Goal: Find specific page/section: Find specific page/section

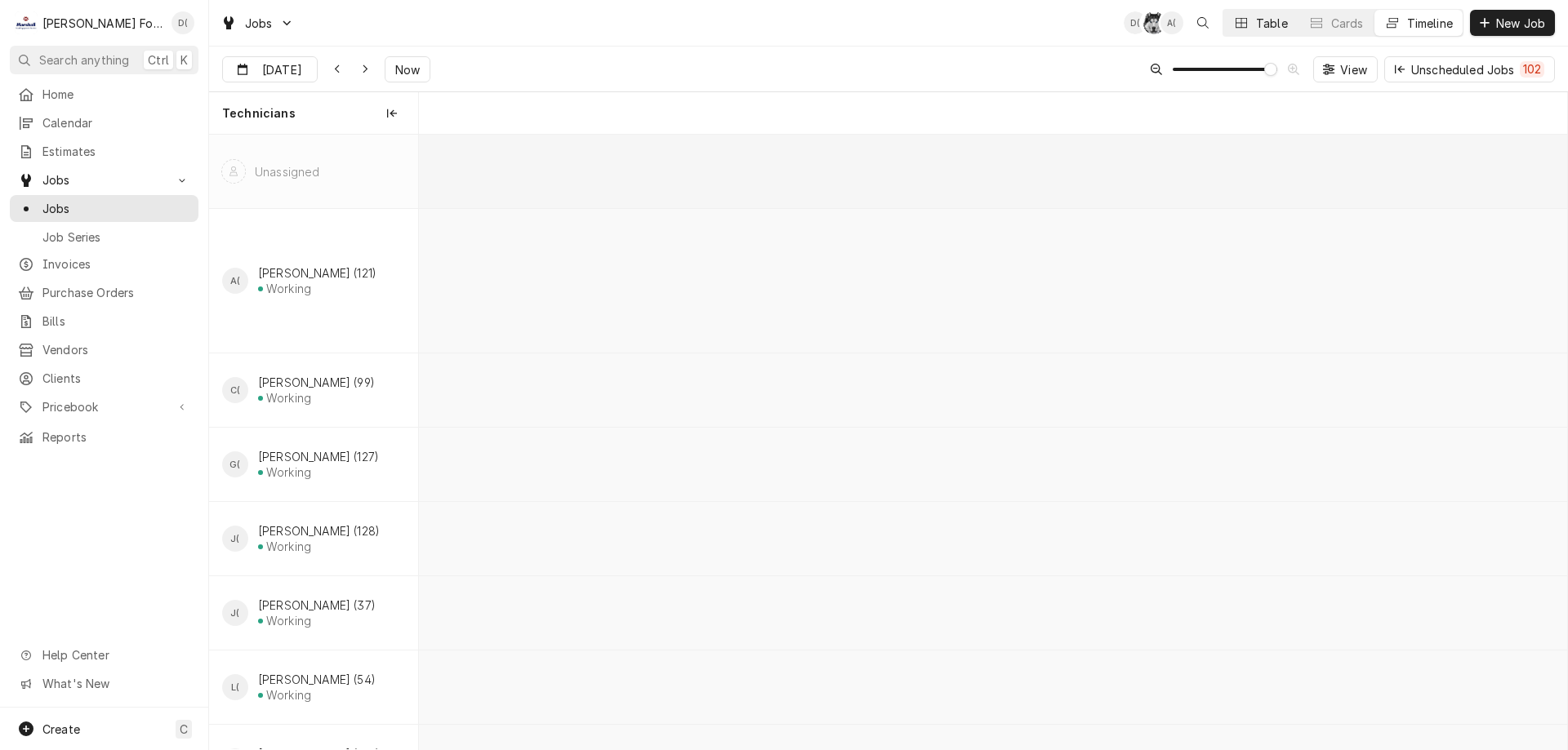
scroll to position [0, 22755]
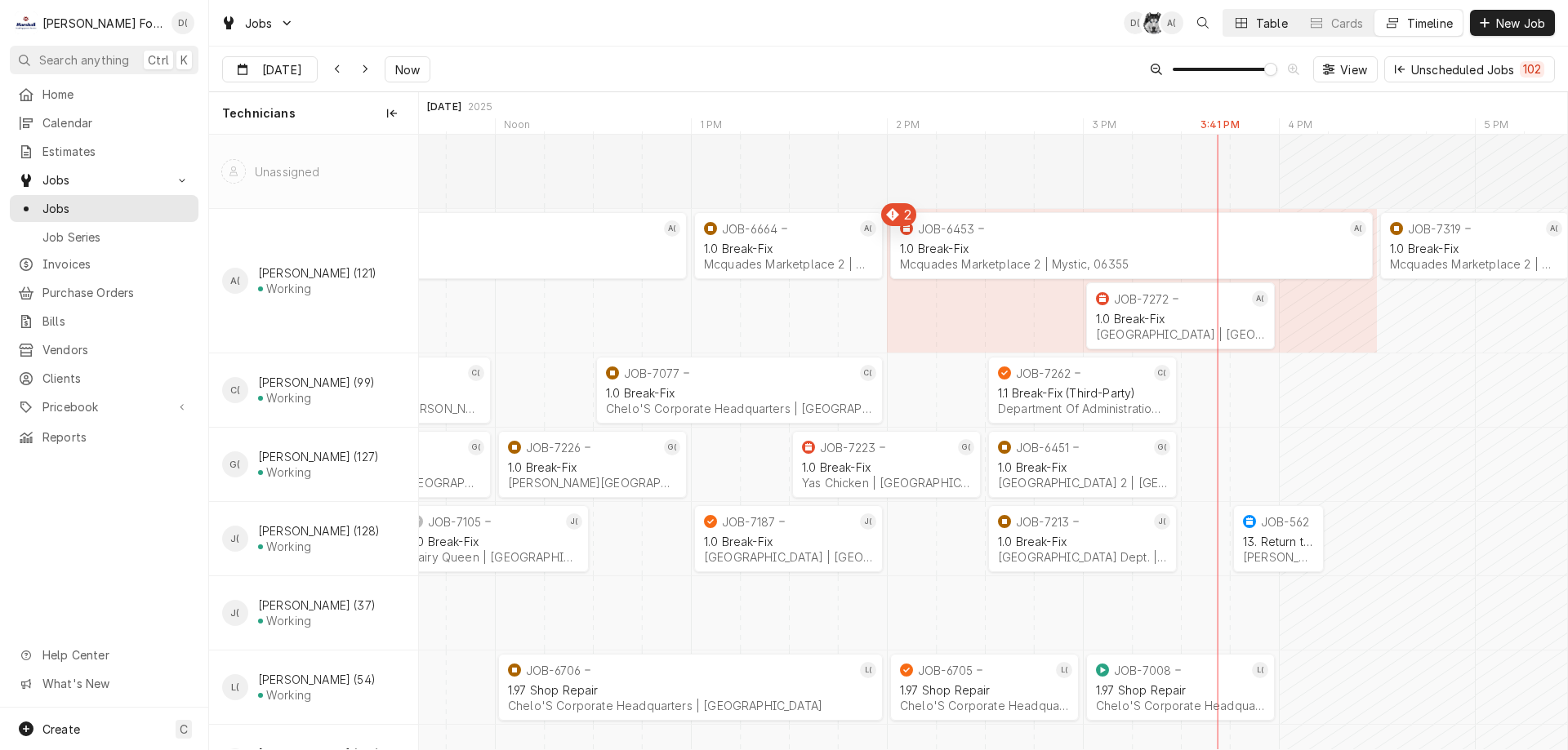
click at [1247, 26] on div "Dynamic Content Wrapper" at bounding box center [1241, 23] width 16 height 16
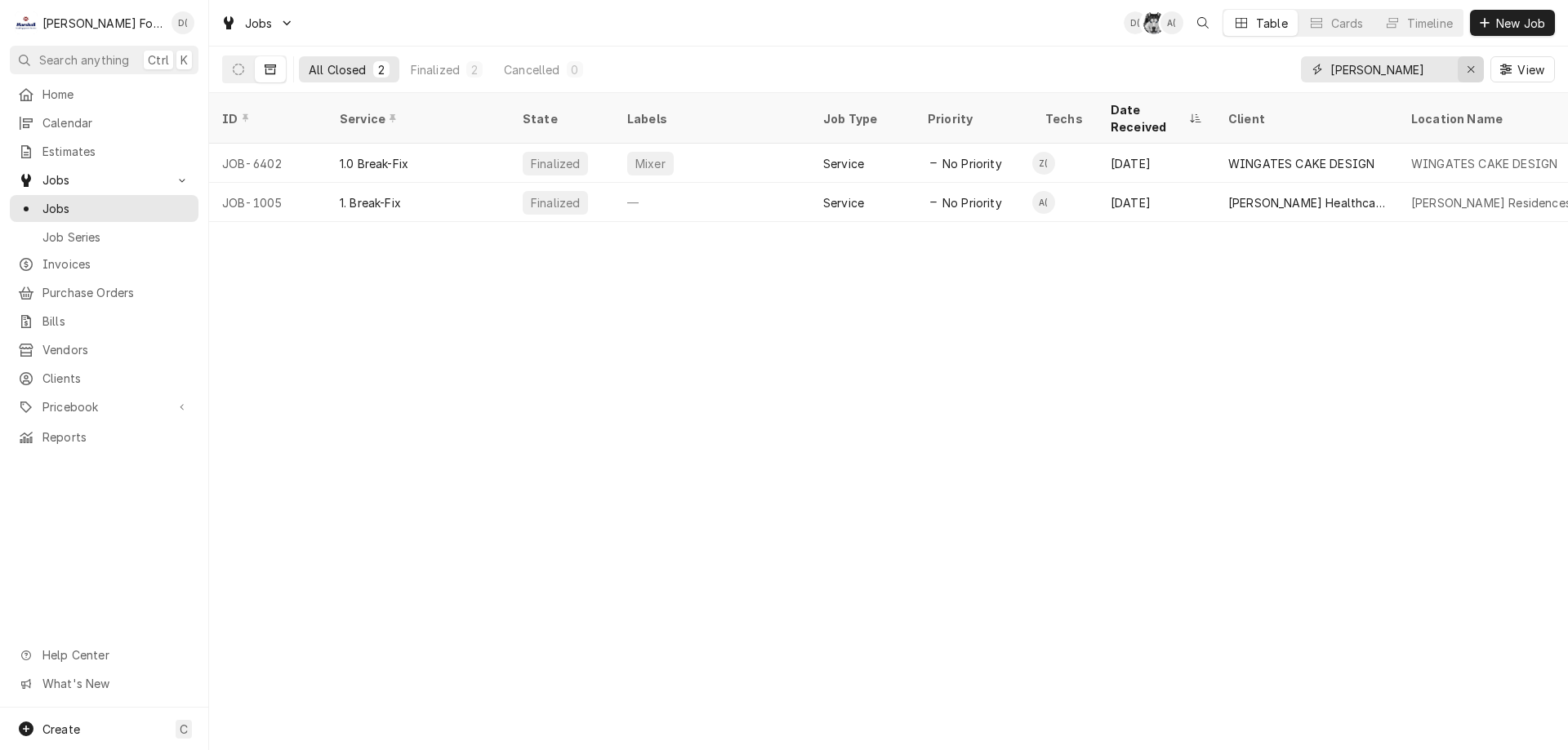
click at [1468, 72] on icon "Erase input" at bounding box center [1471, 69] width 9 height 12
click at [1442, 72] on input "Dynamic Content Wrapper" at bounding box center [1407, 69] width 153 height 26
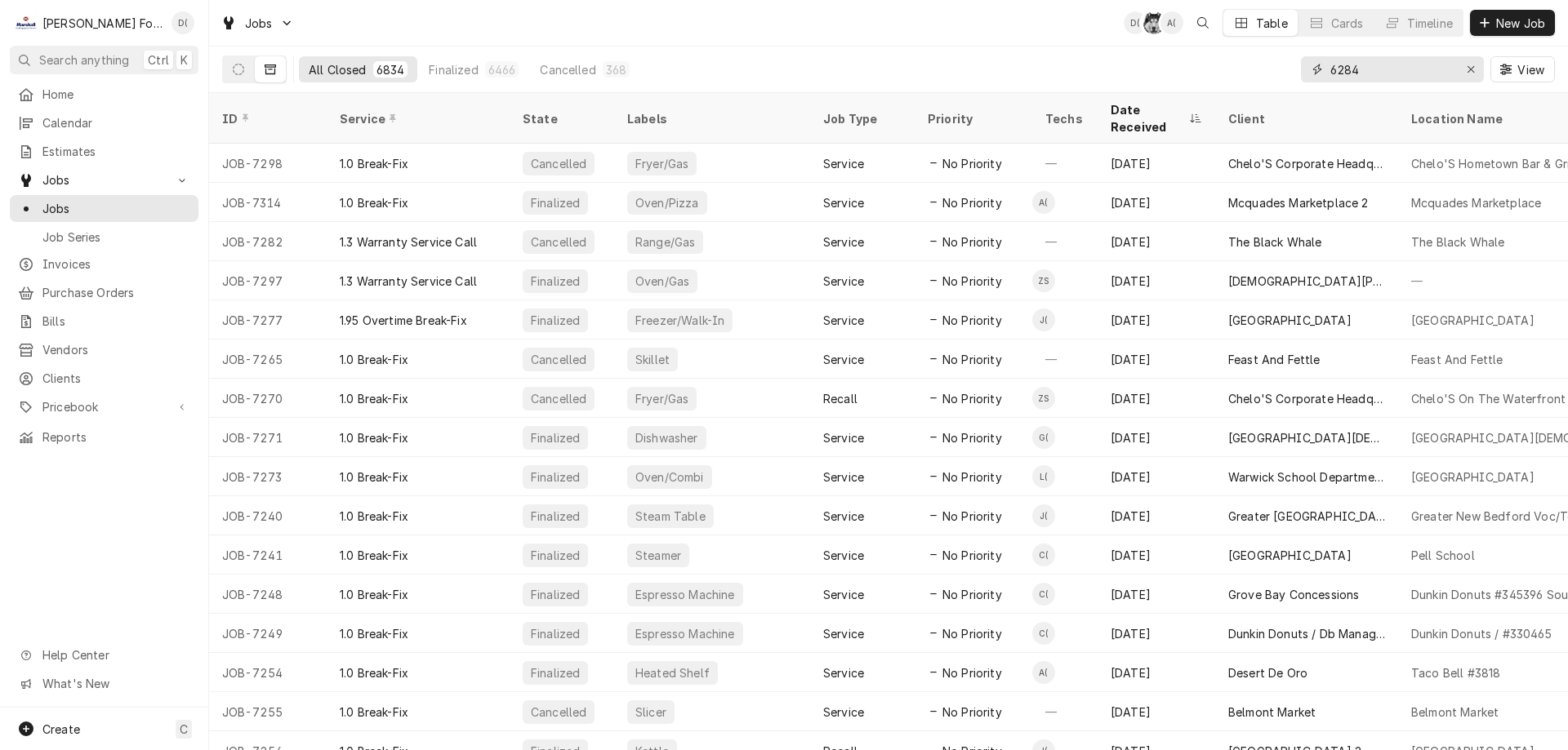
type input "6284"
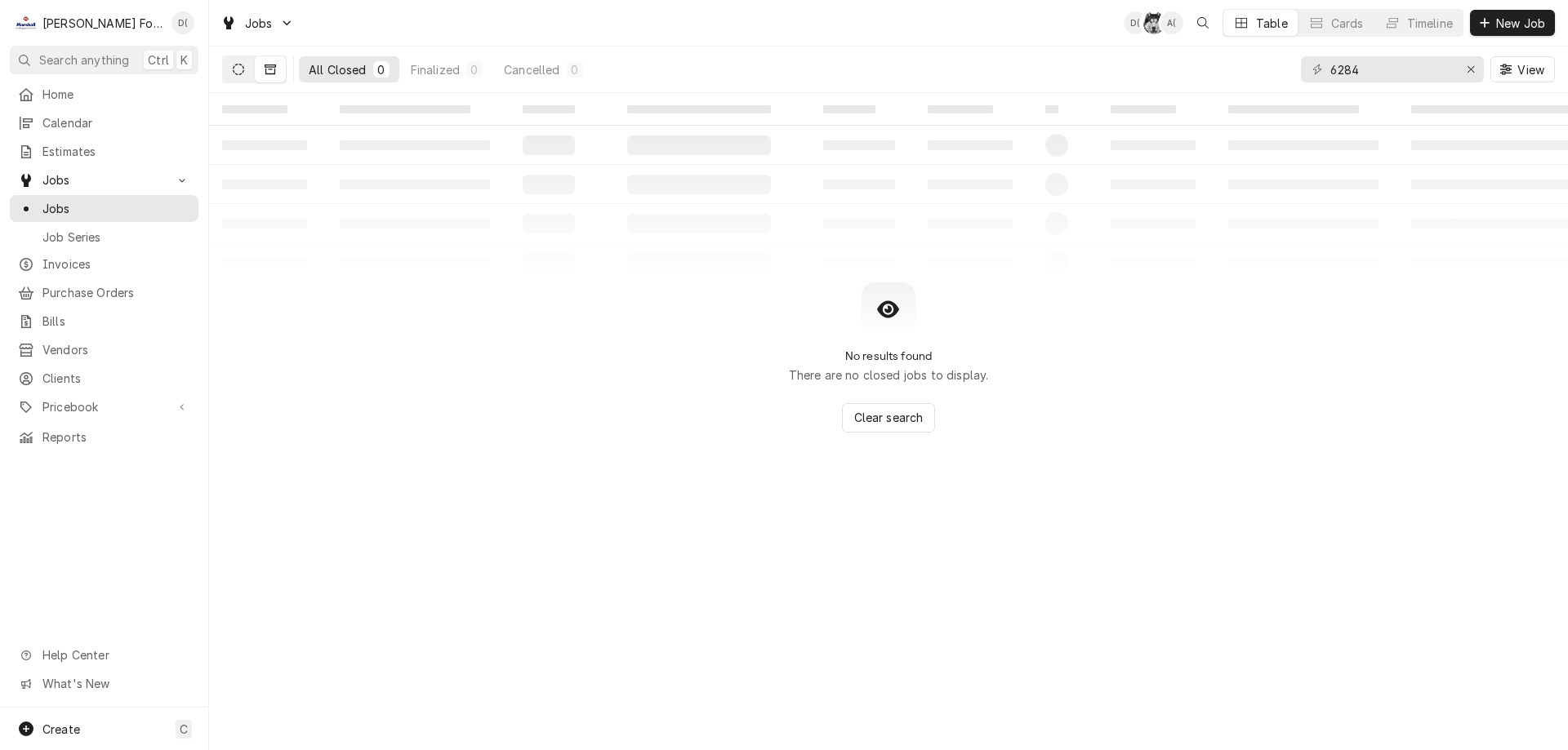
click at [233, 72] on icon "Dynamic Content Wrapper" at bounding box center [239, 69] width 12 height 12
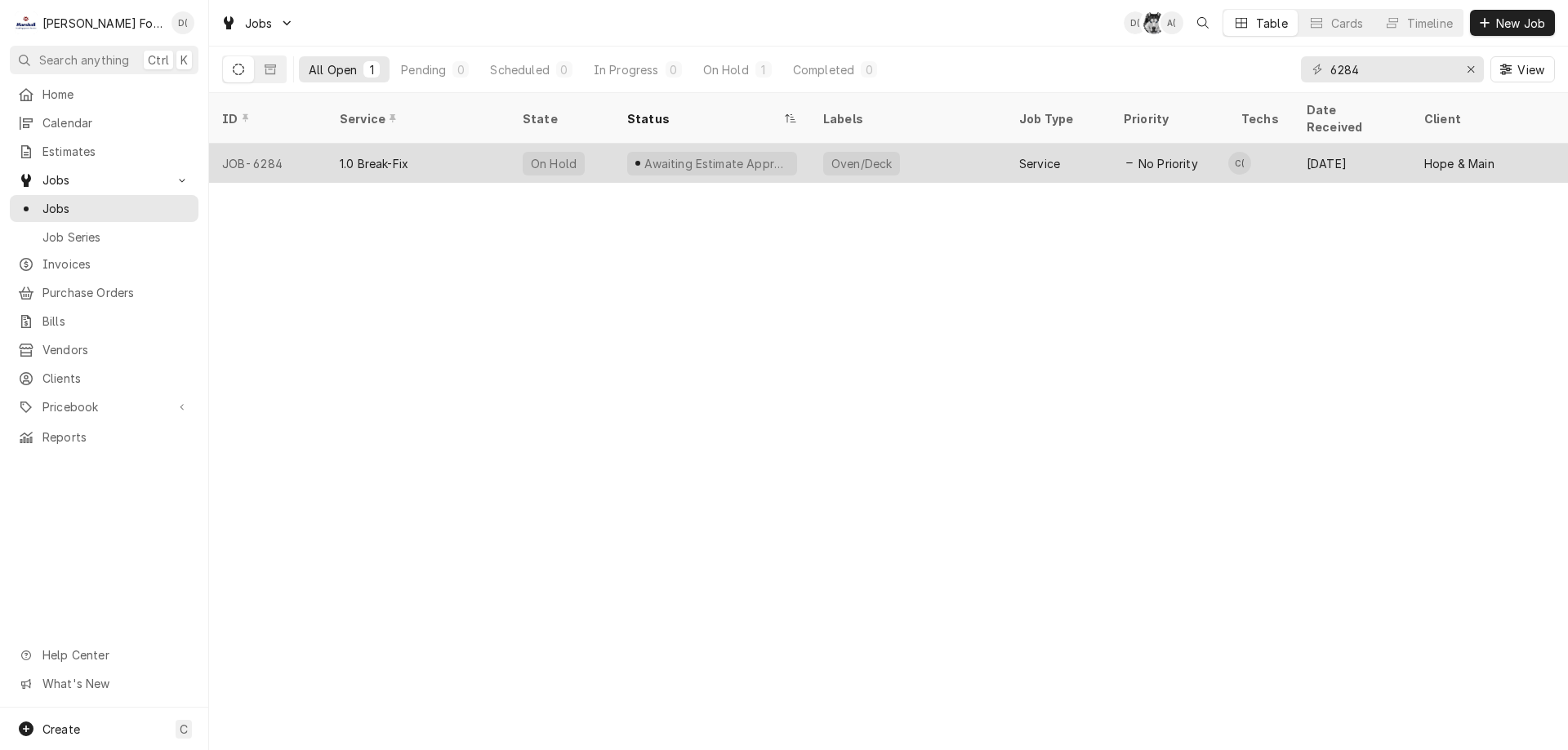
click at [596, 147] on div "On Hold" at bounding box center [562, 164] width 105 height 40
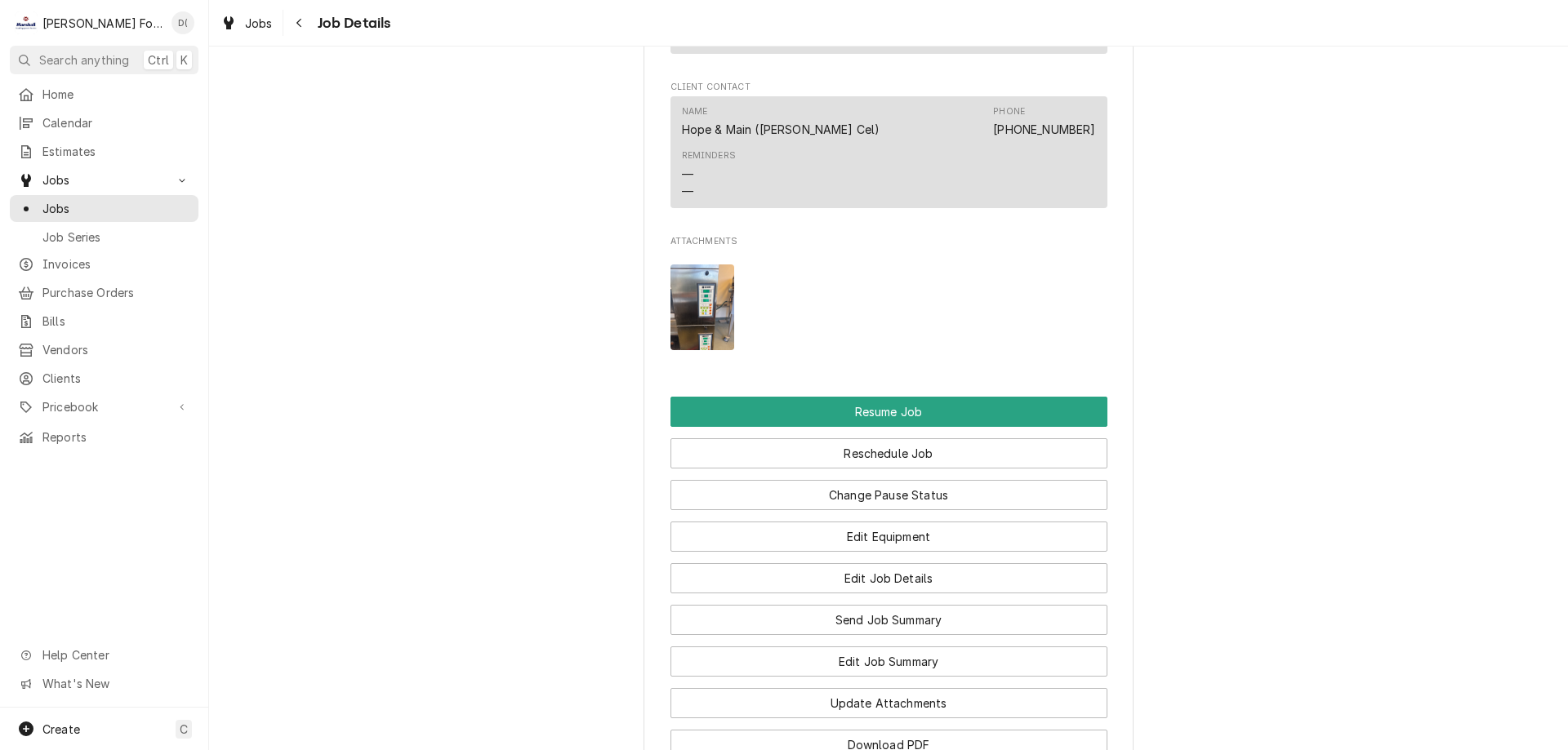
scroll to position [2122, 0]
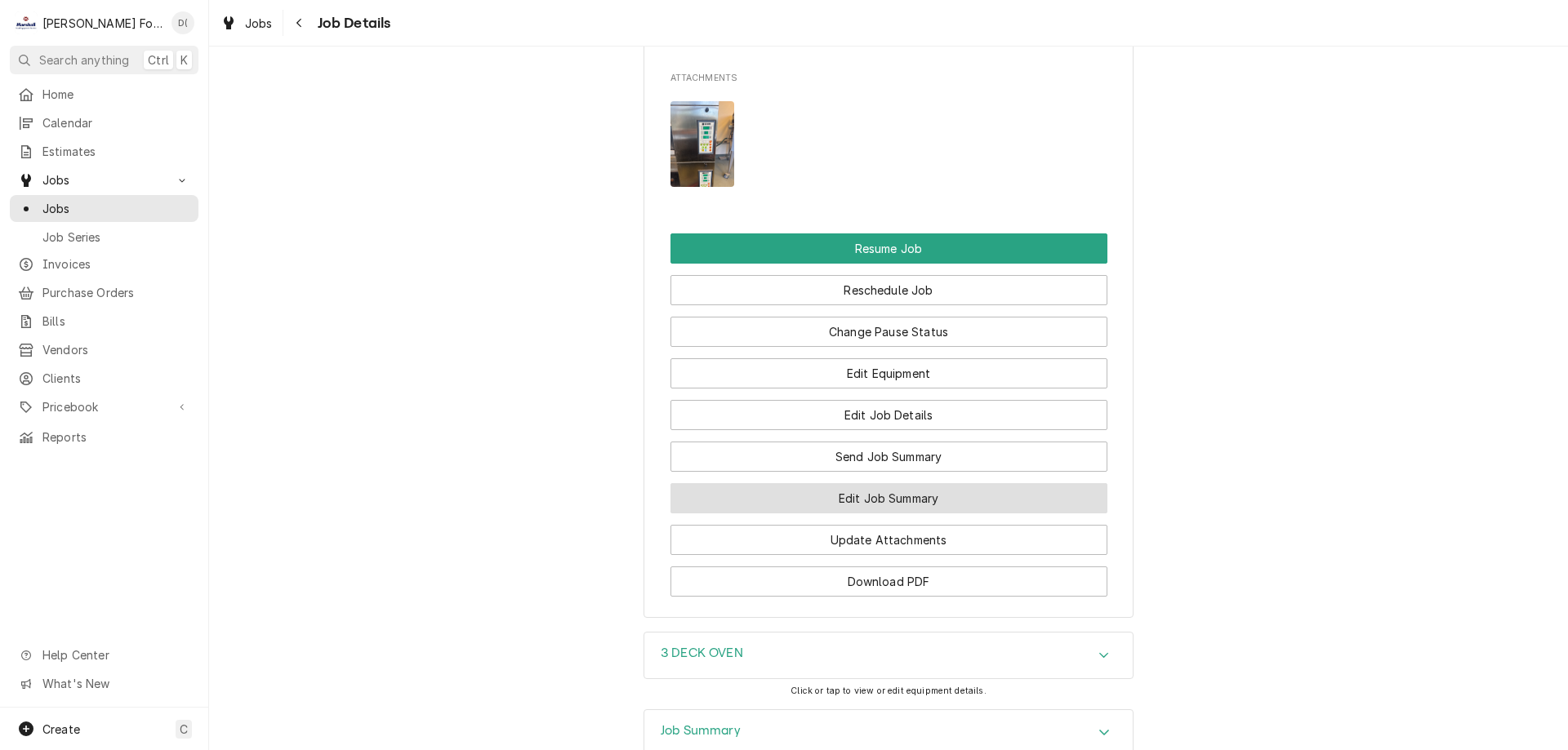
click at [810, 483] on button "Edit Job Summary" at bounding box center [889, 498] width 436 height 30
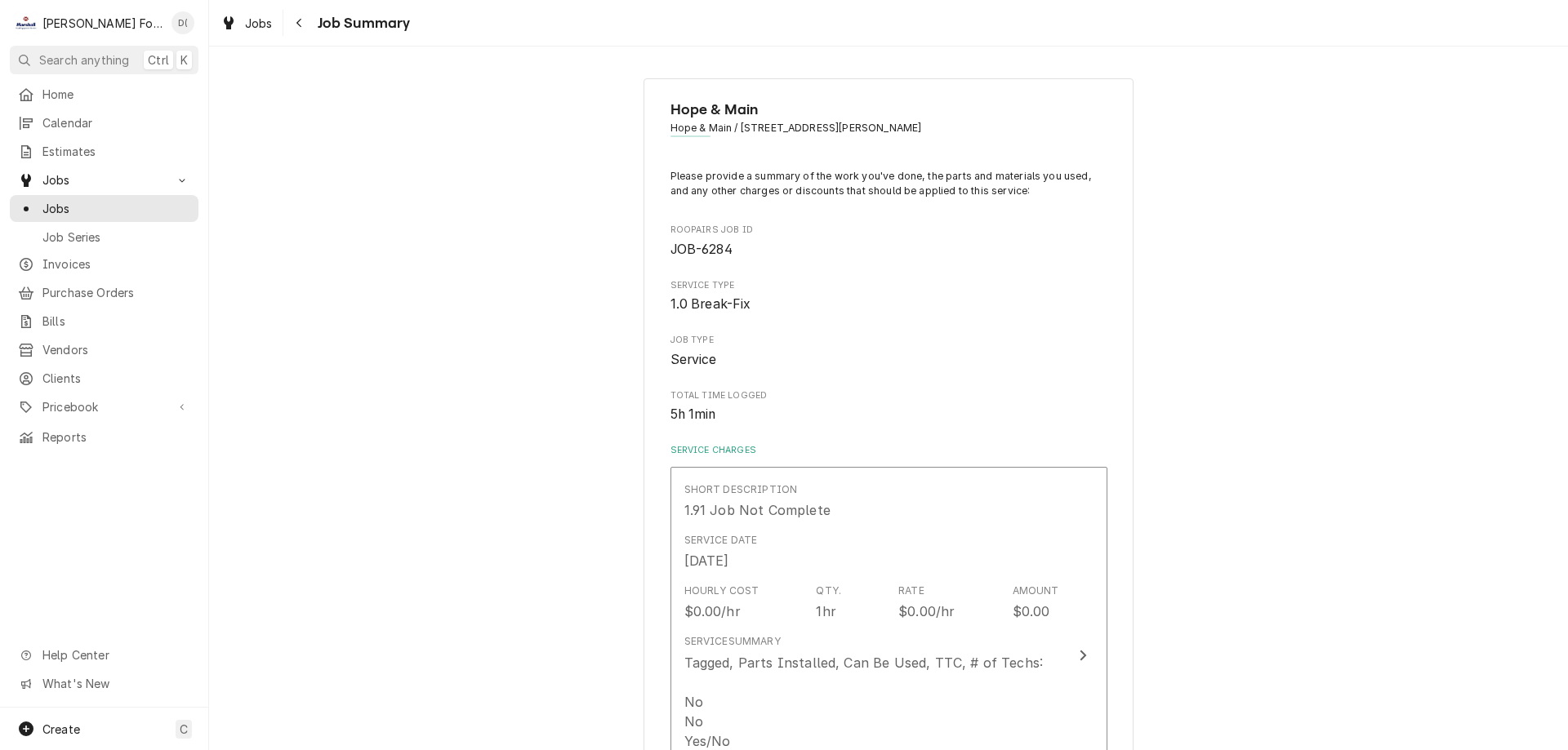
type textarea "x"
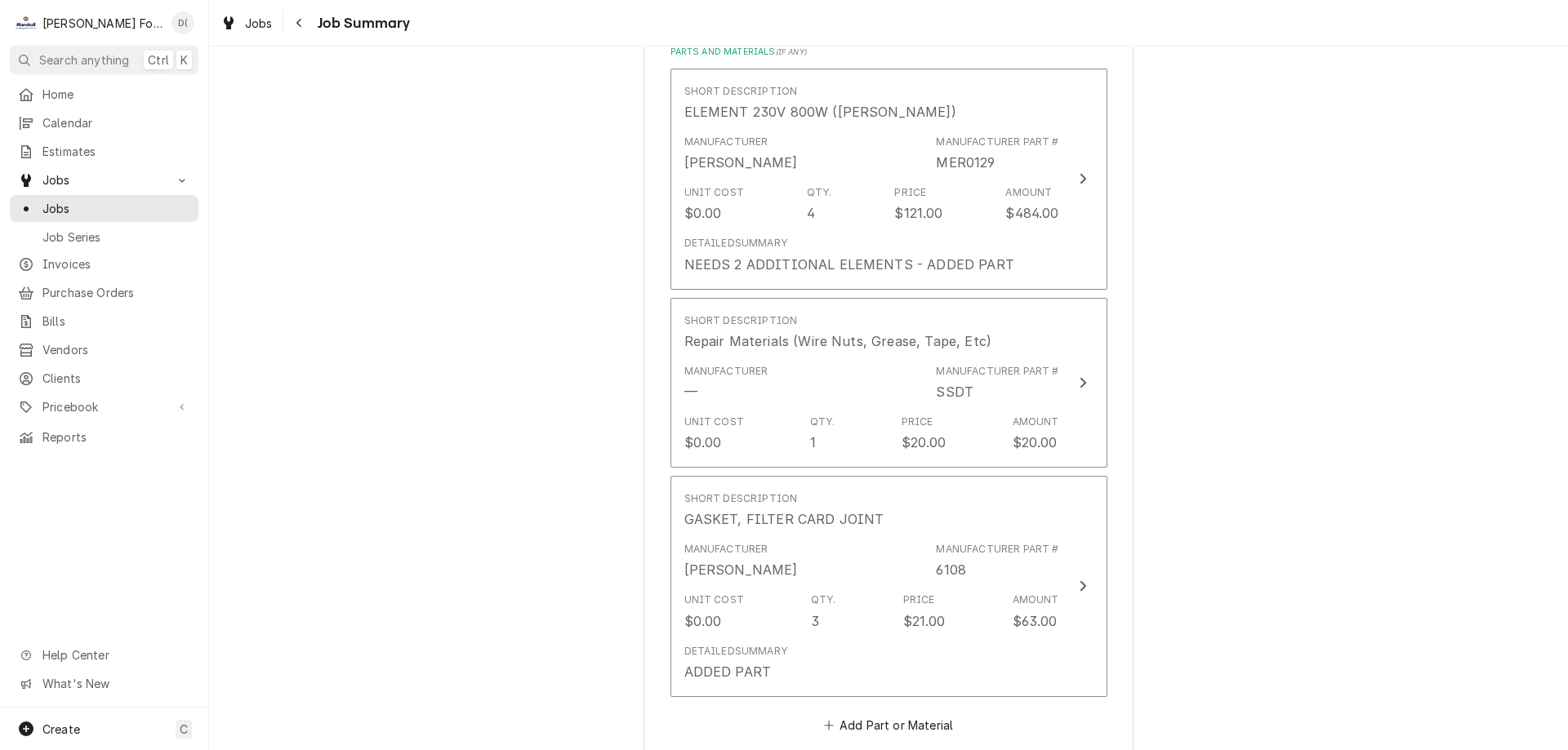
scroll to position [1878, 0]
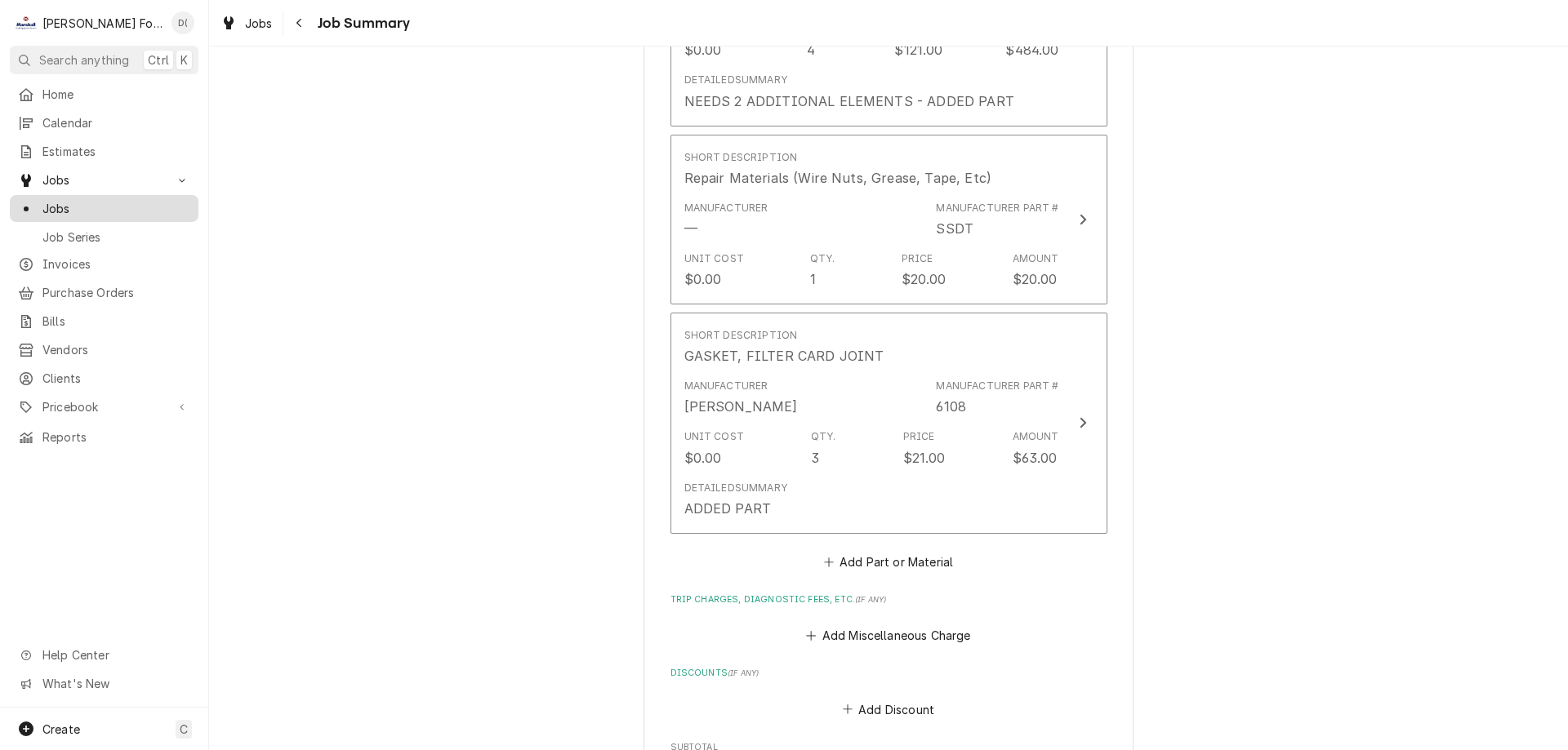
click at [145, 202] on span "Jobs" at bounding box center [116, 208] width 147 height 17
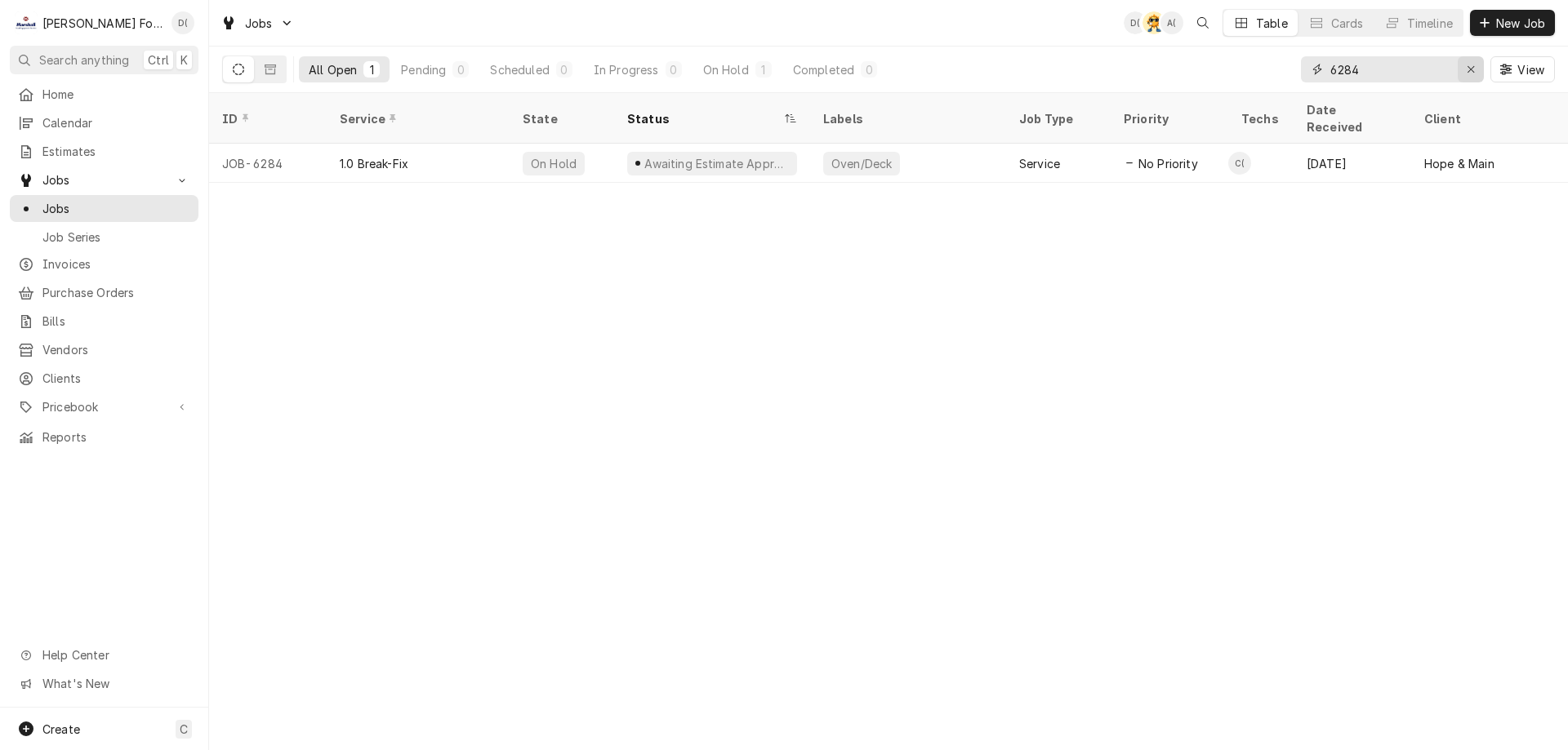
click at [1465, 68] on div "Erase input" at bounding box center [1471, 69] width 16 height 16
click at [1409, 75] on input "Dynamic Content Wrapper" at bounding box center [1407, 69] width 153 height 26
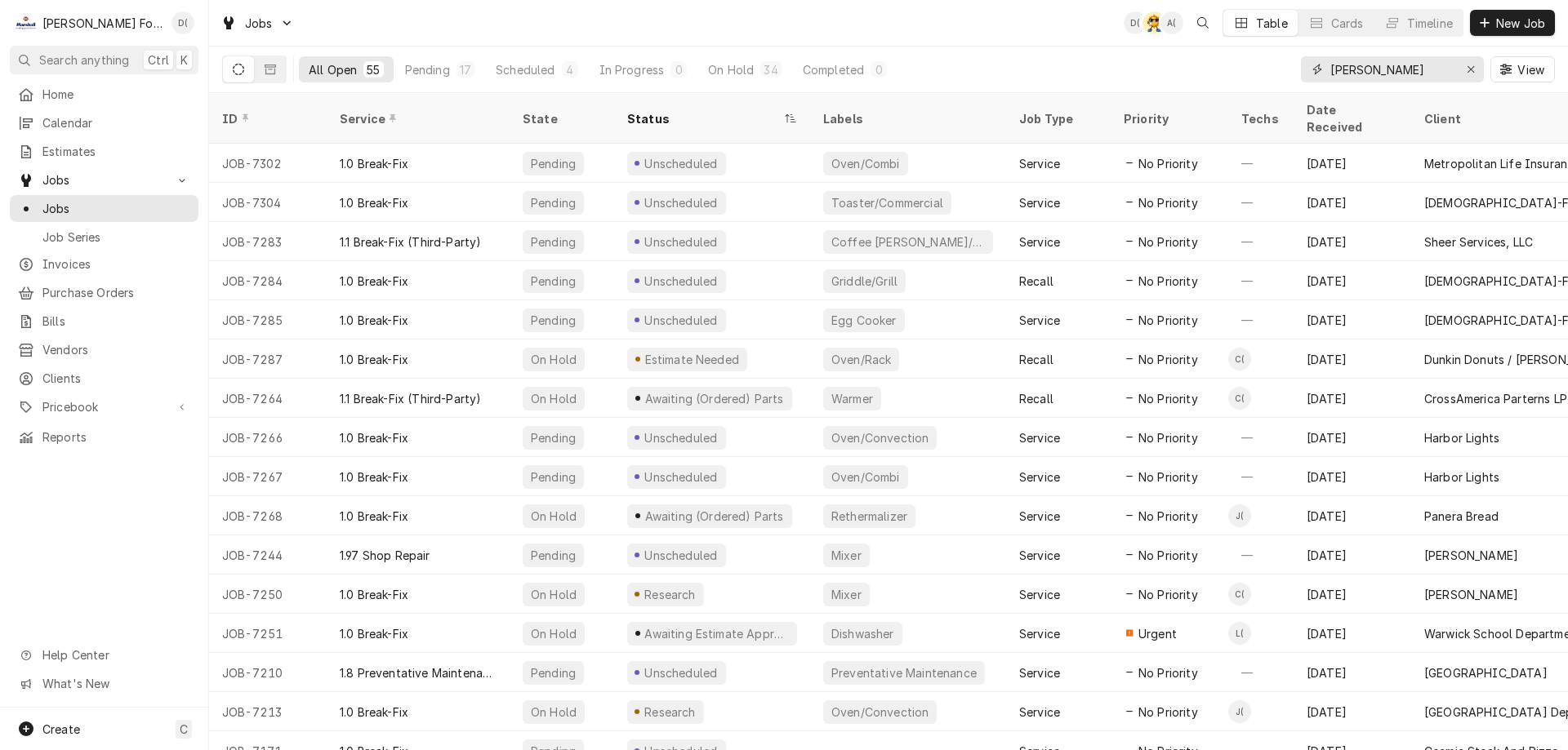
type input "wingate"
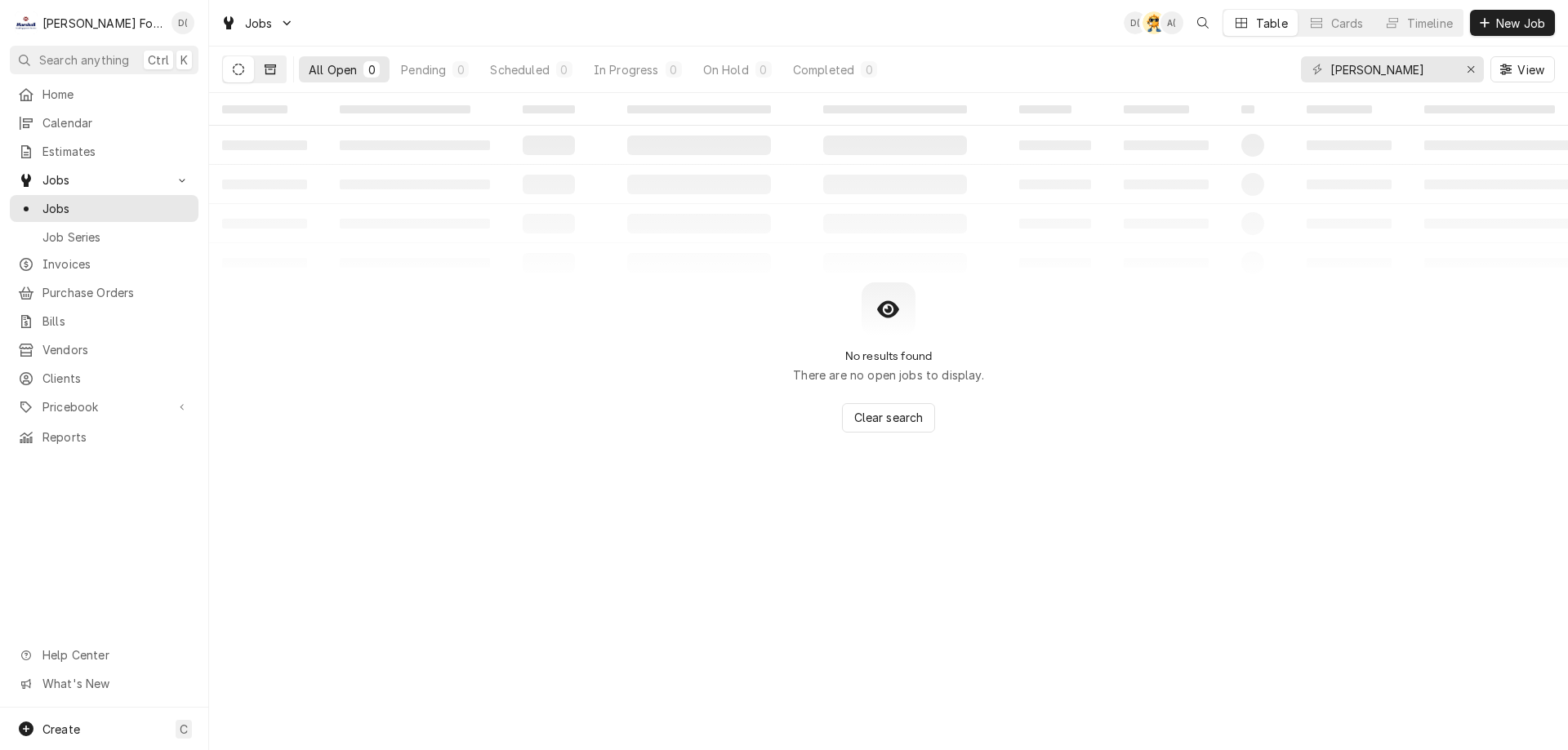
click at [277, 72] on button "Dynamic Content Wrapper" at bounding box center [270, 69] width 31 height 26
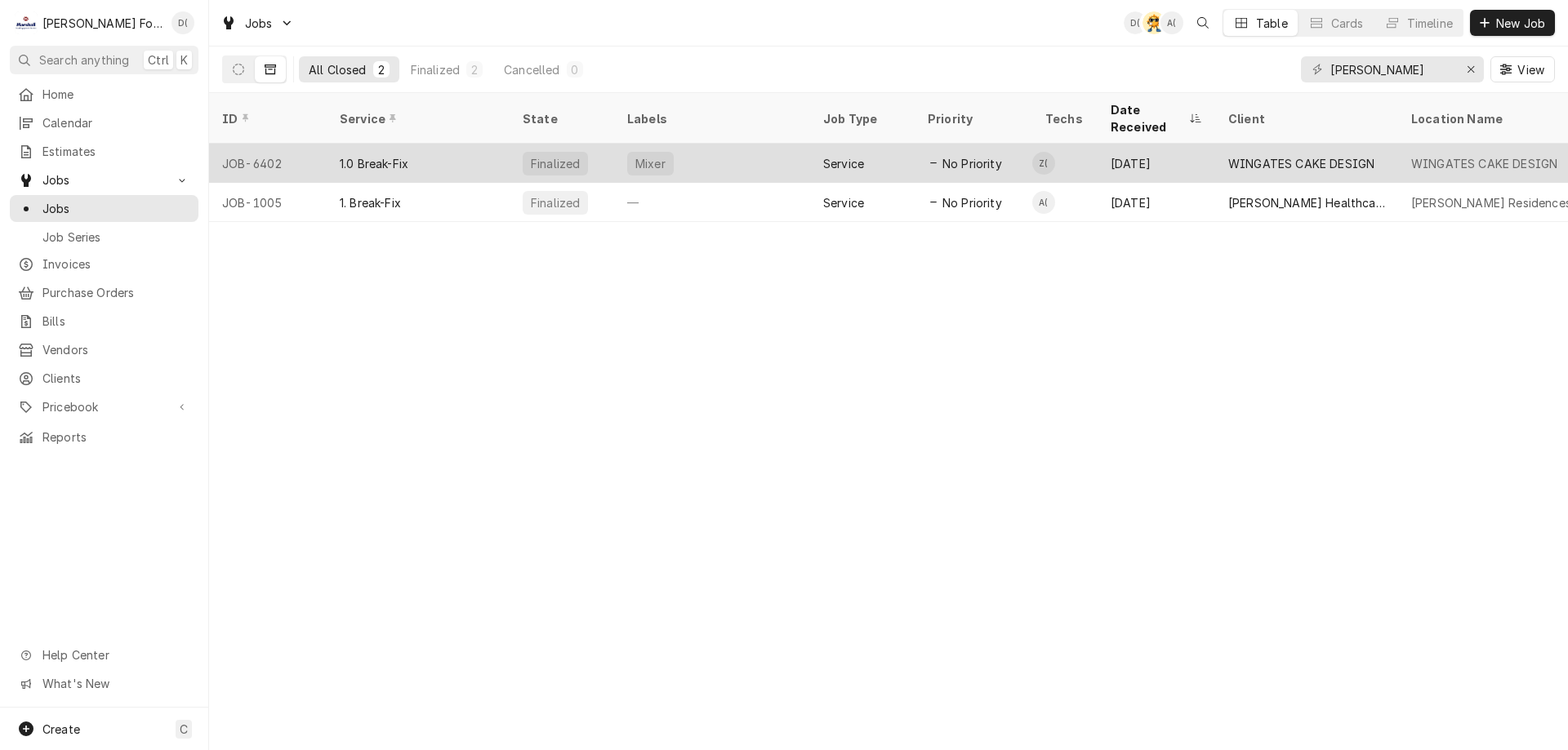
click at [486, 144] on div "1.0 Break-Fix" at bounding box center [418, 164] width 183 height 40
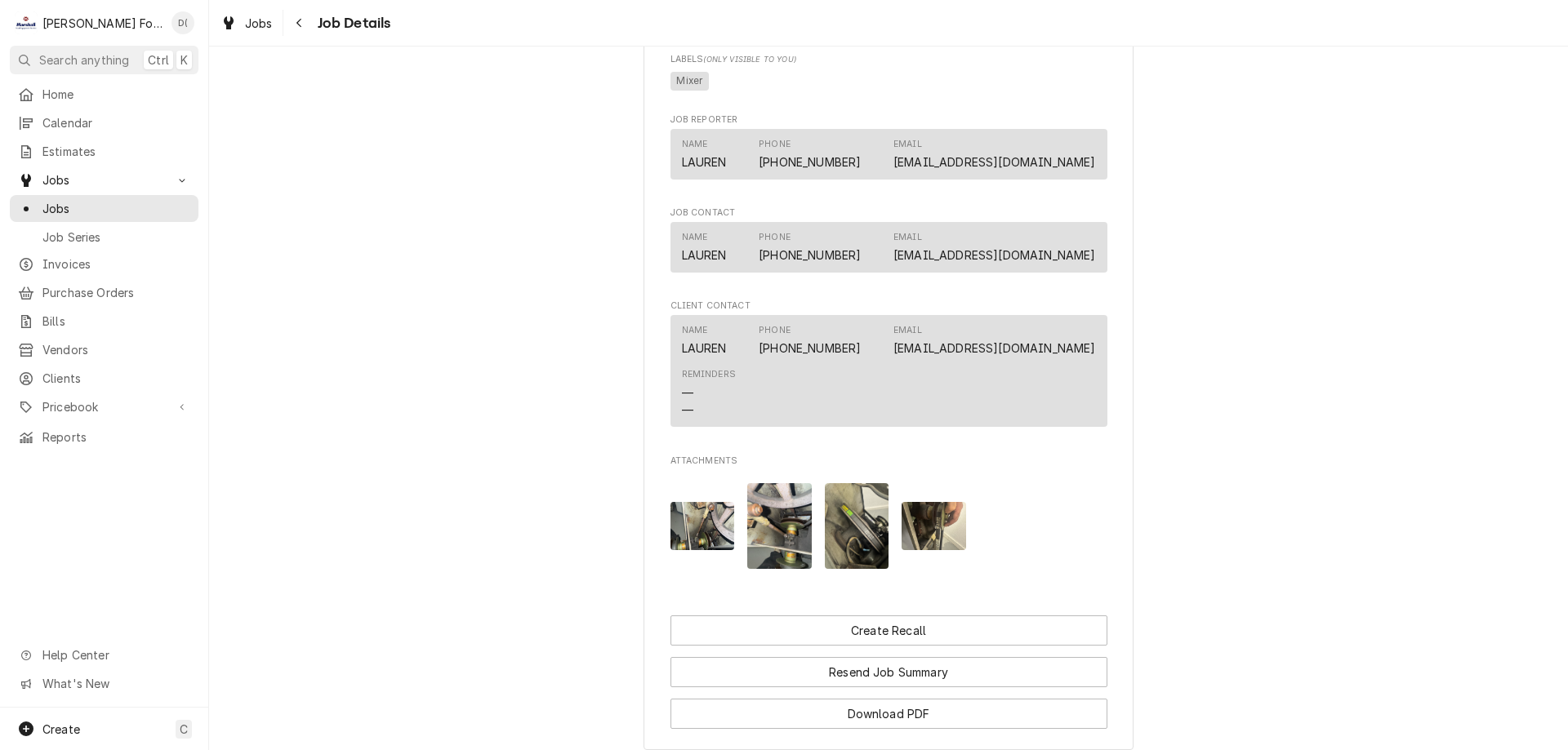
scroll to position [1302, 0]
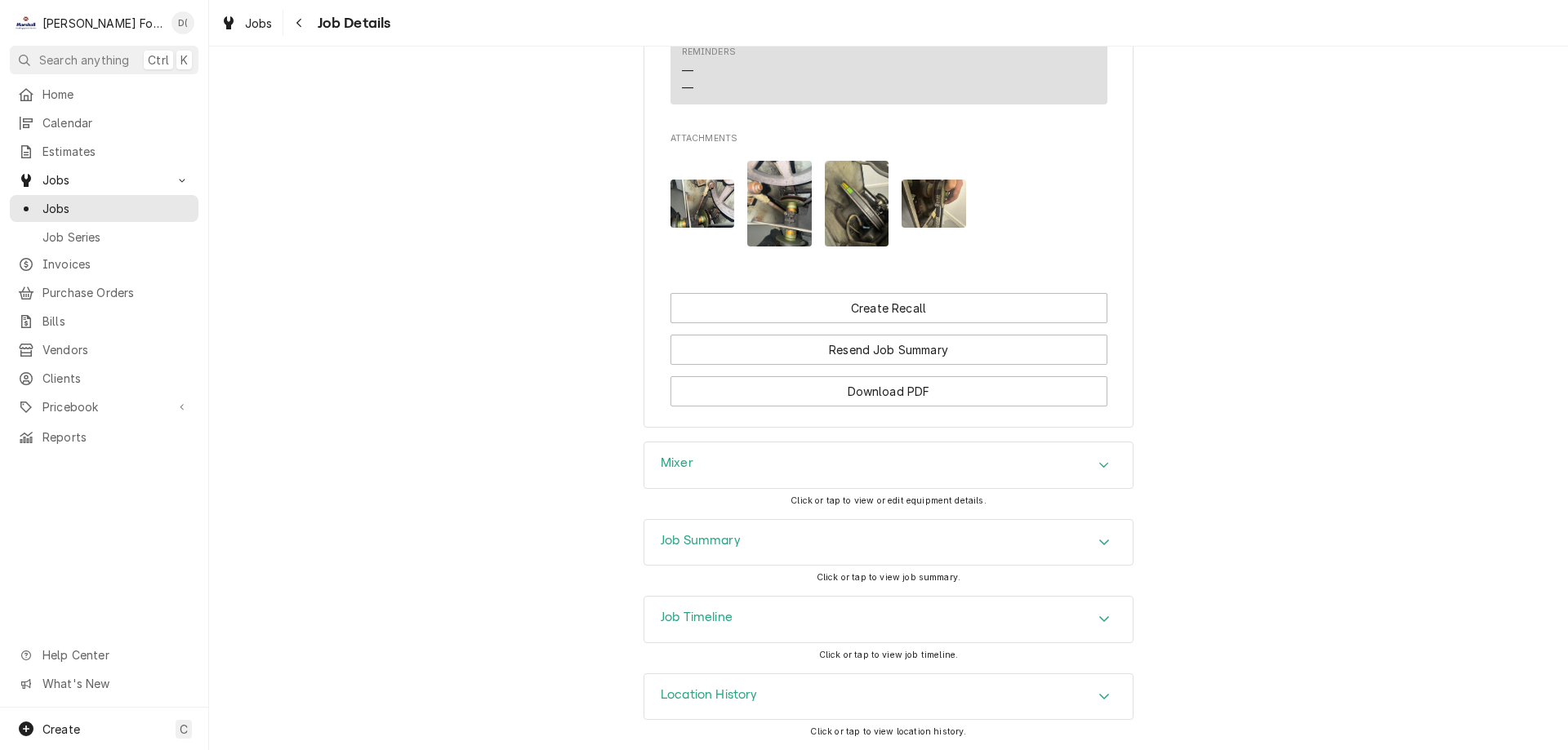
click at [717, 535] on h3 "Job Summary" at bounding box center [700, 540] width 80 height 16
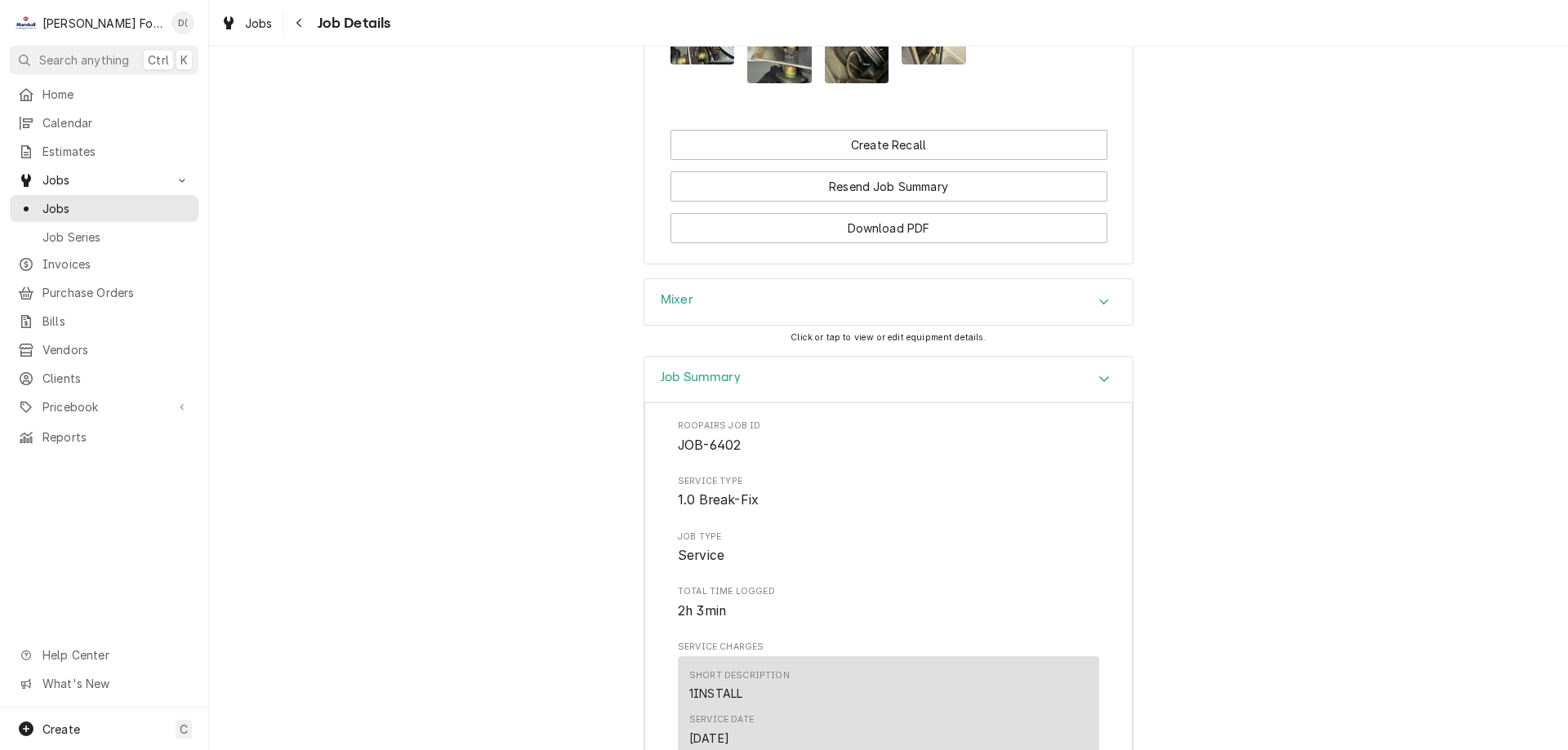
scroll to position [1384, 0]
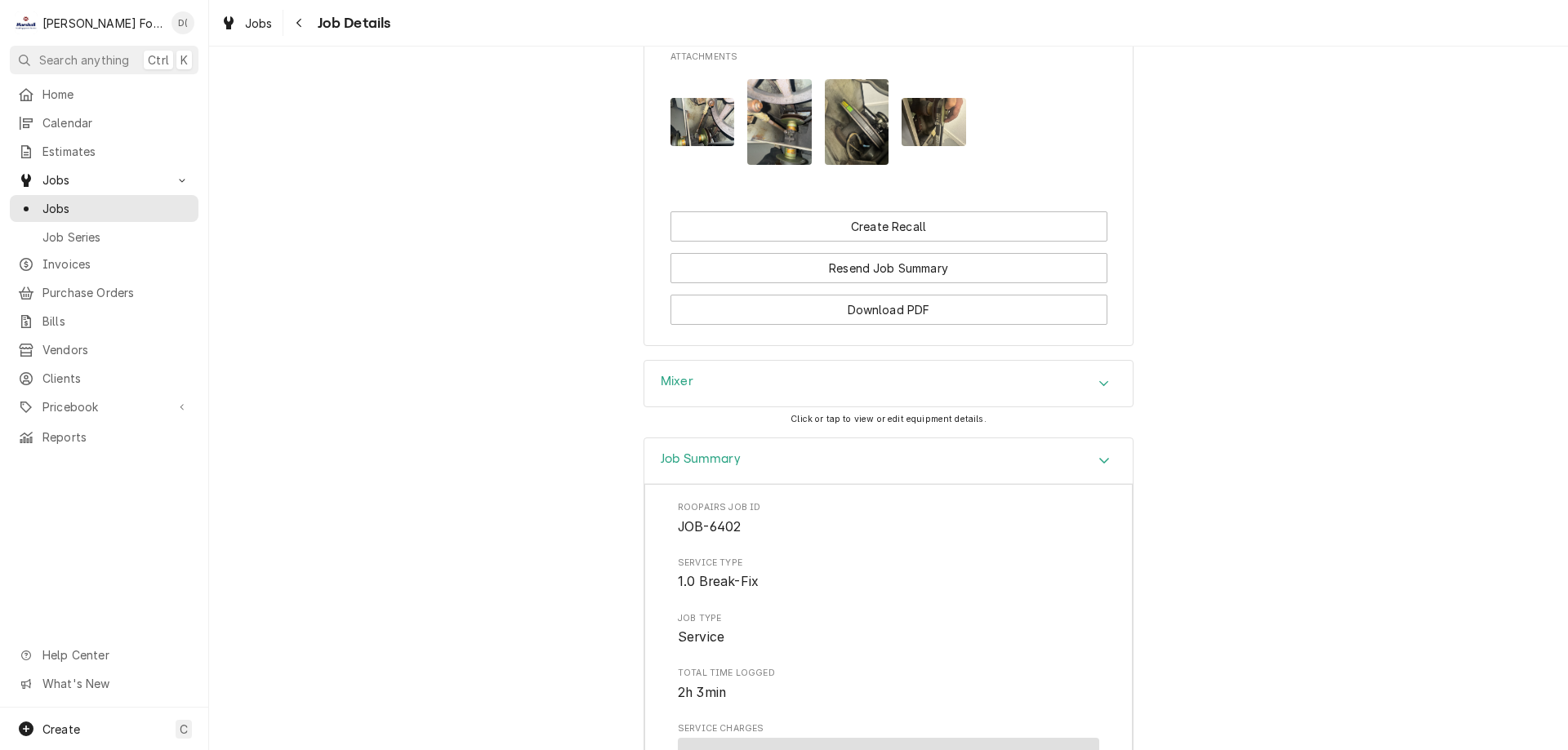
click at [709, 109] on img "Attachments" at bounding box center [702, 122] width 64 height 49
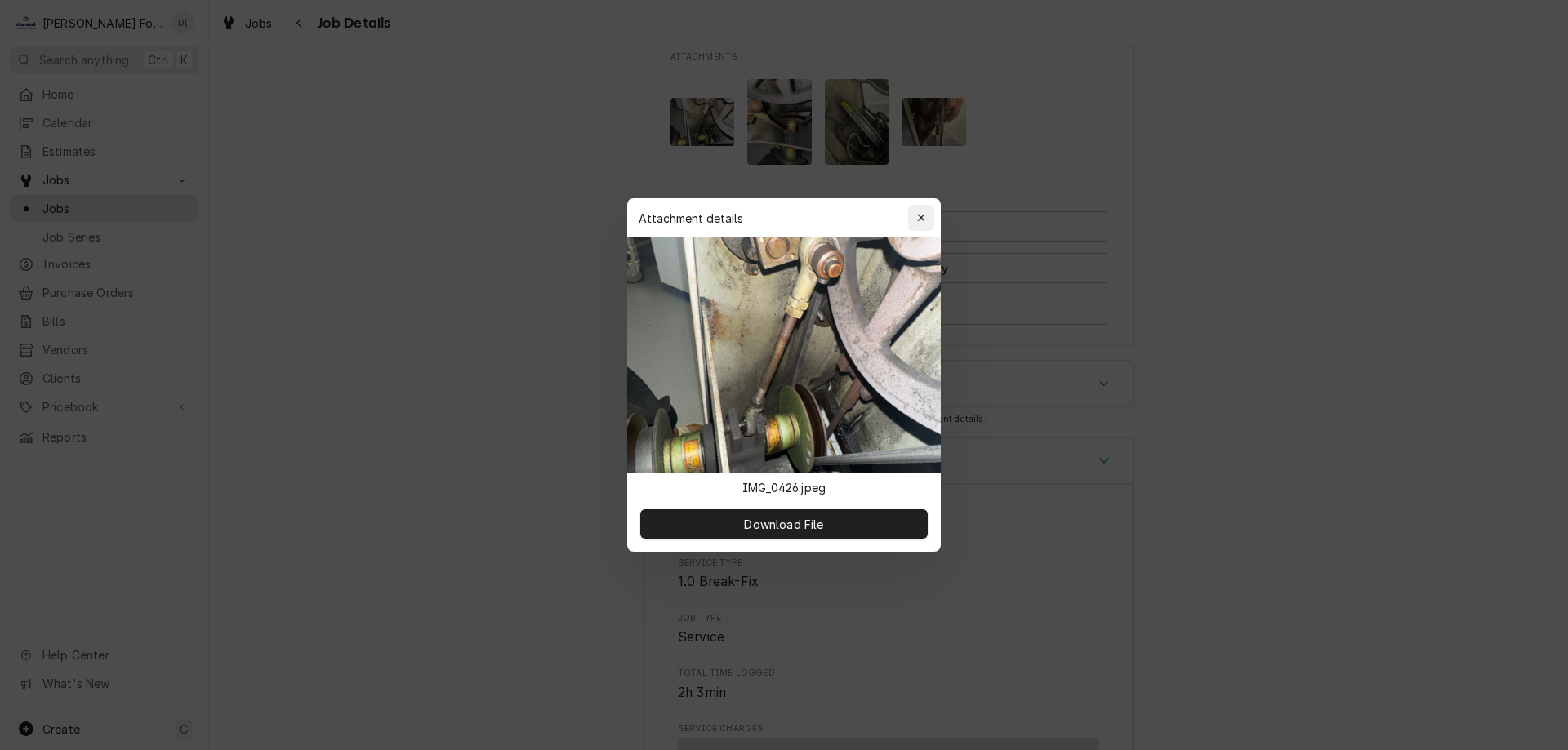
click at [928, 217] on div "button" at bounding box center [922, 218] width 16 height 16
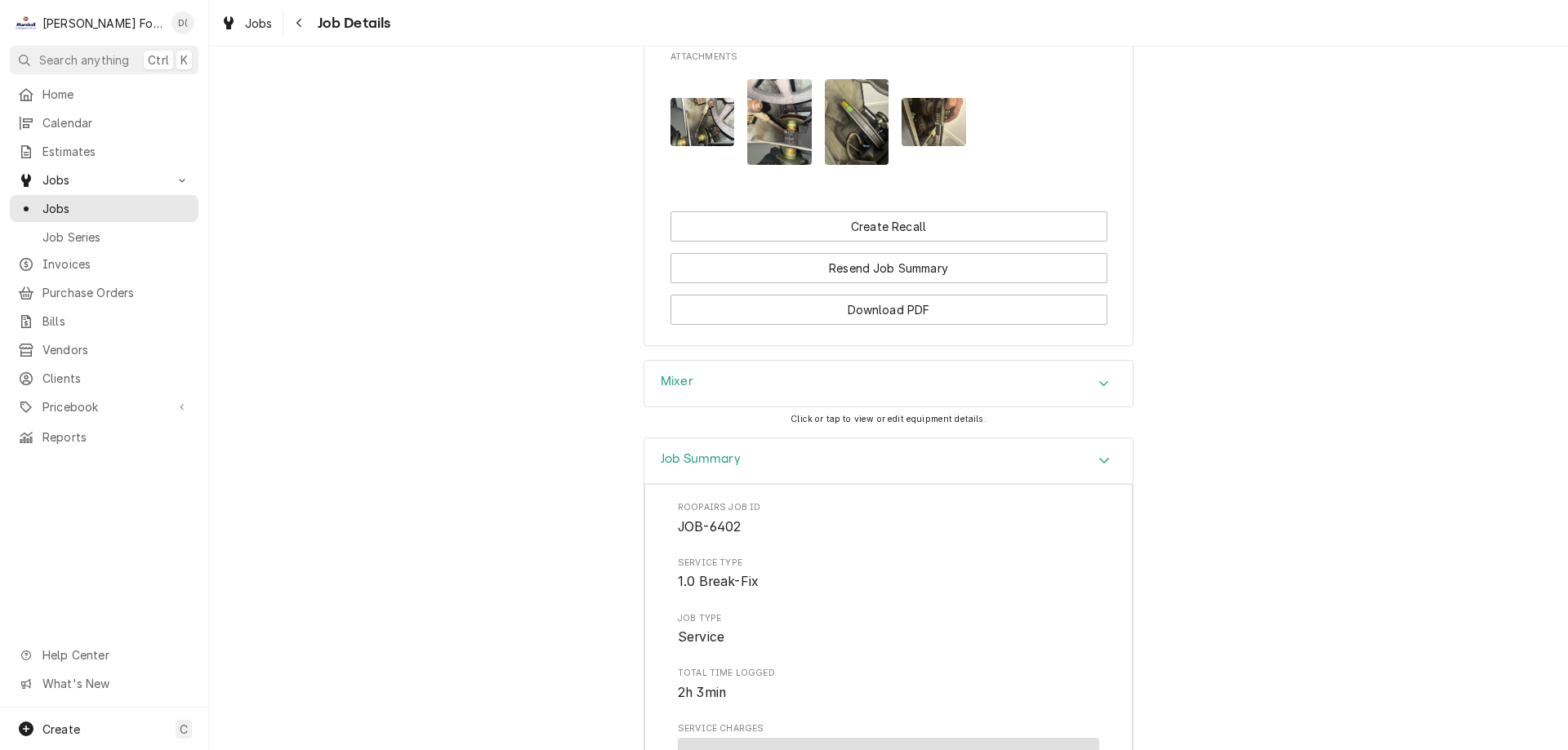
click at [783, 142] on img "Attachments" at bounding box center [779, 122] width 64 height 86
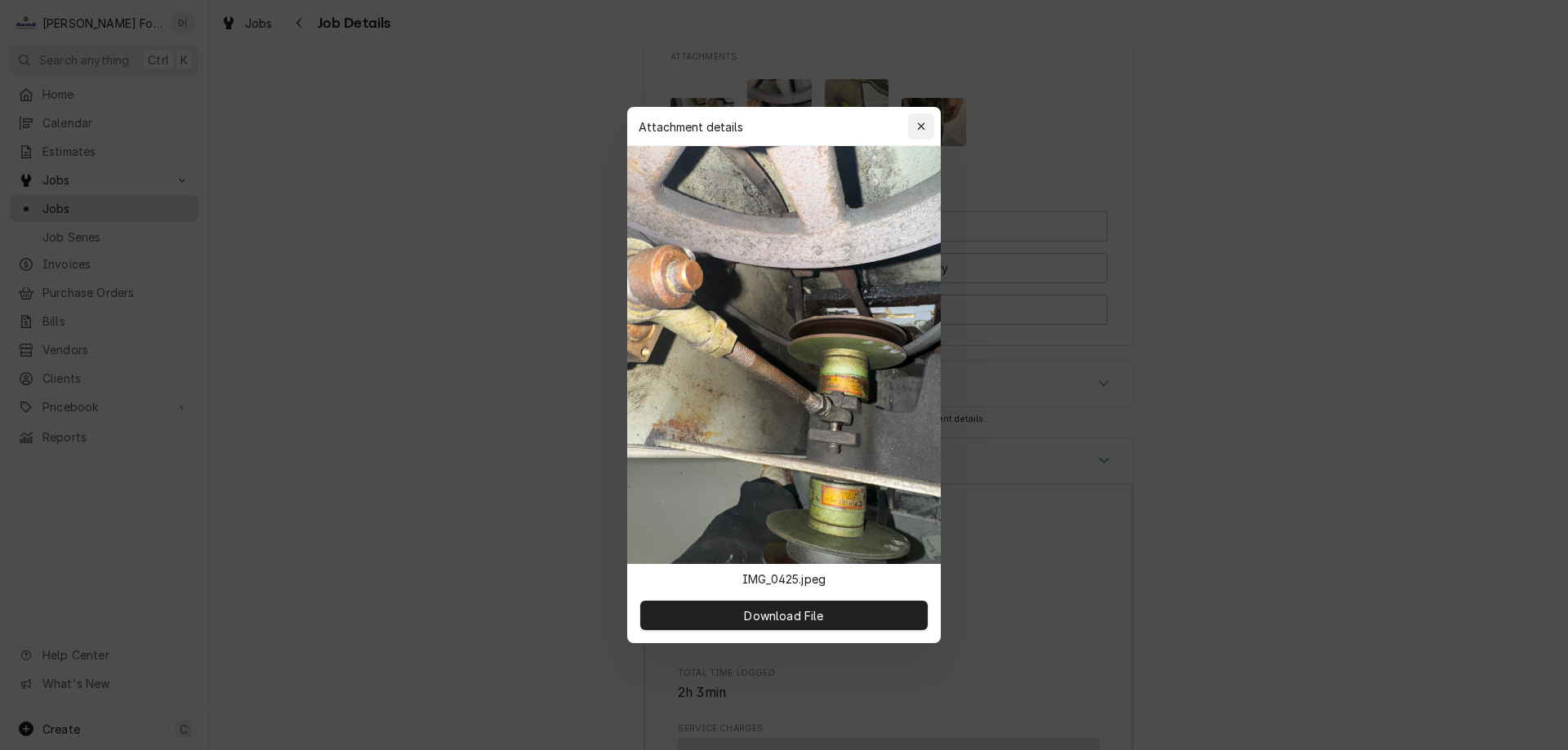
click at [923, 124] on icon "button" at bounding box center [920, 126] width 7 height 7
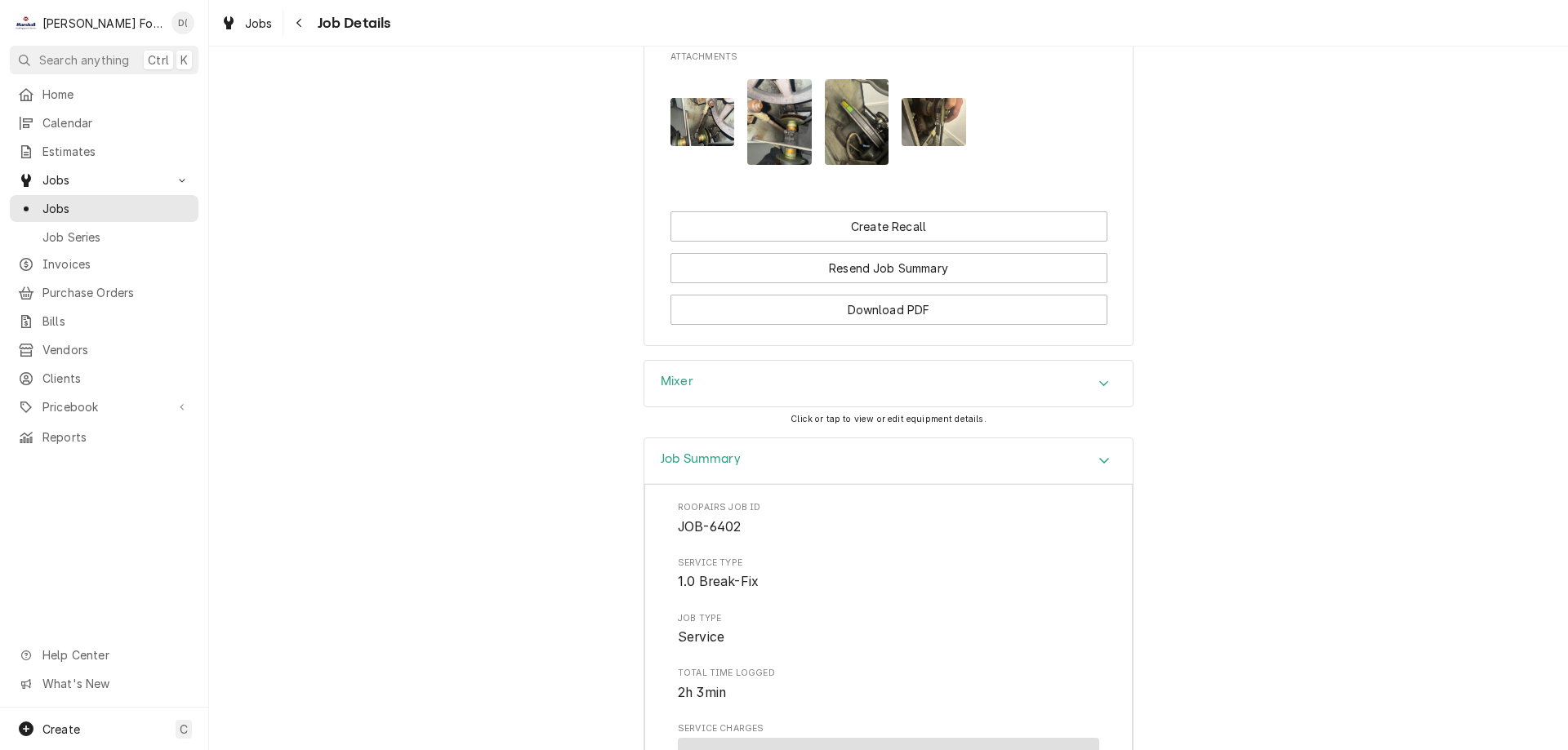
click at [856, 135] on img "Attachments" at bounding box center [856, 122] width 64 height 86
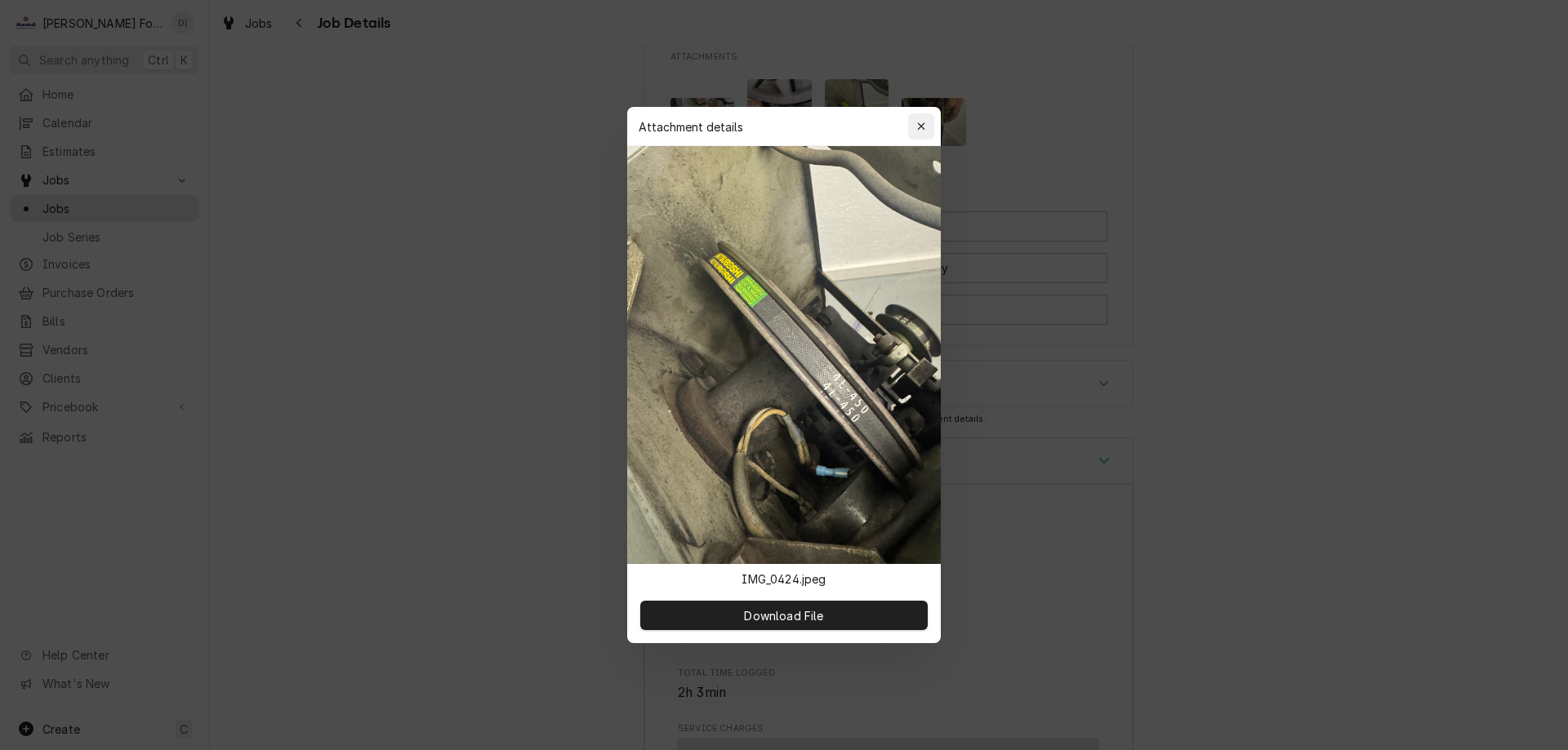
click at [921, 125] on icon "button" at bounding box center [921, 127] width 9 height 12
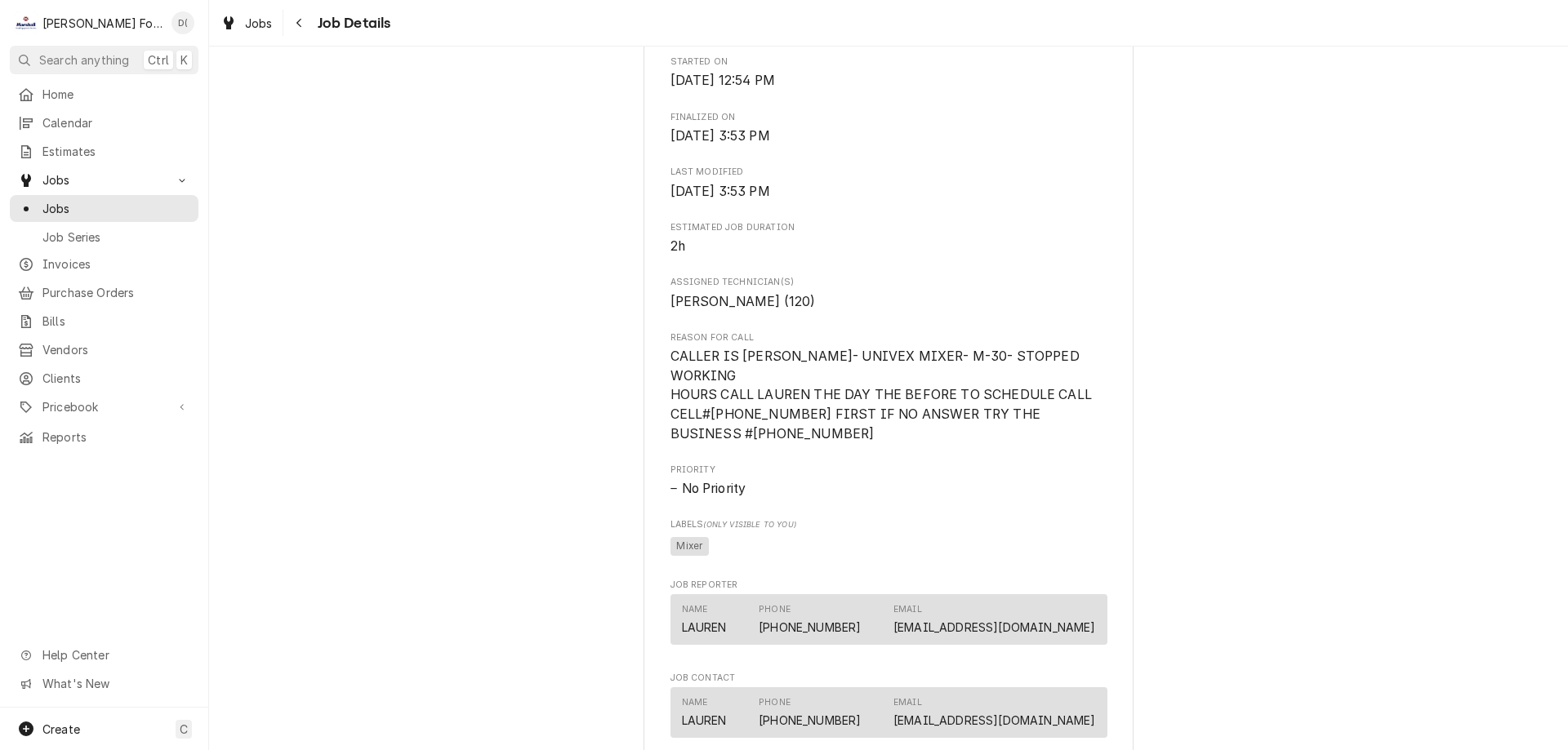
scroll to position [0, 0]
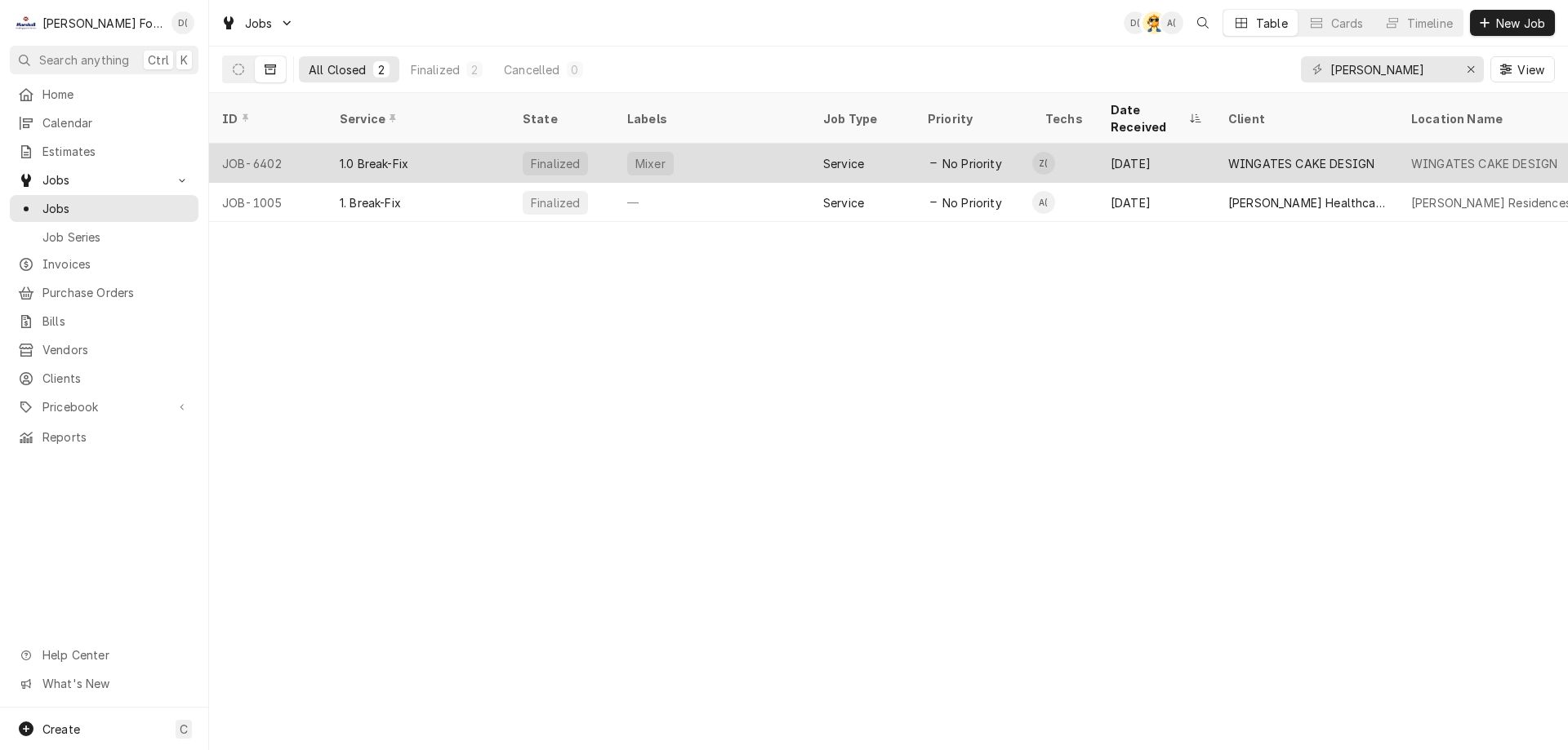
click at [369, 155] on div "1.0 Break-Fix" at bounding box center [373, 163] width 68 height 17
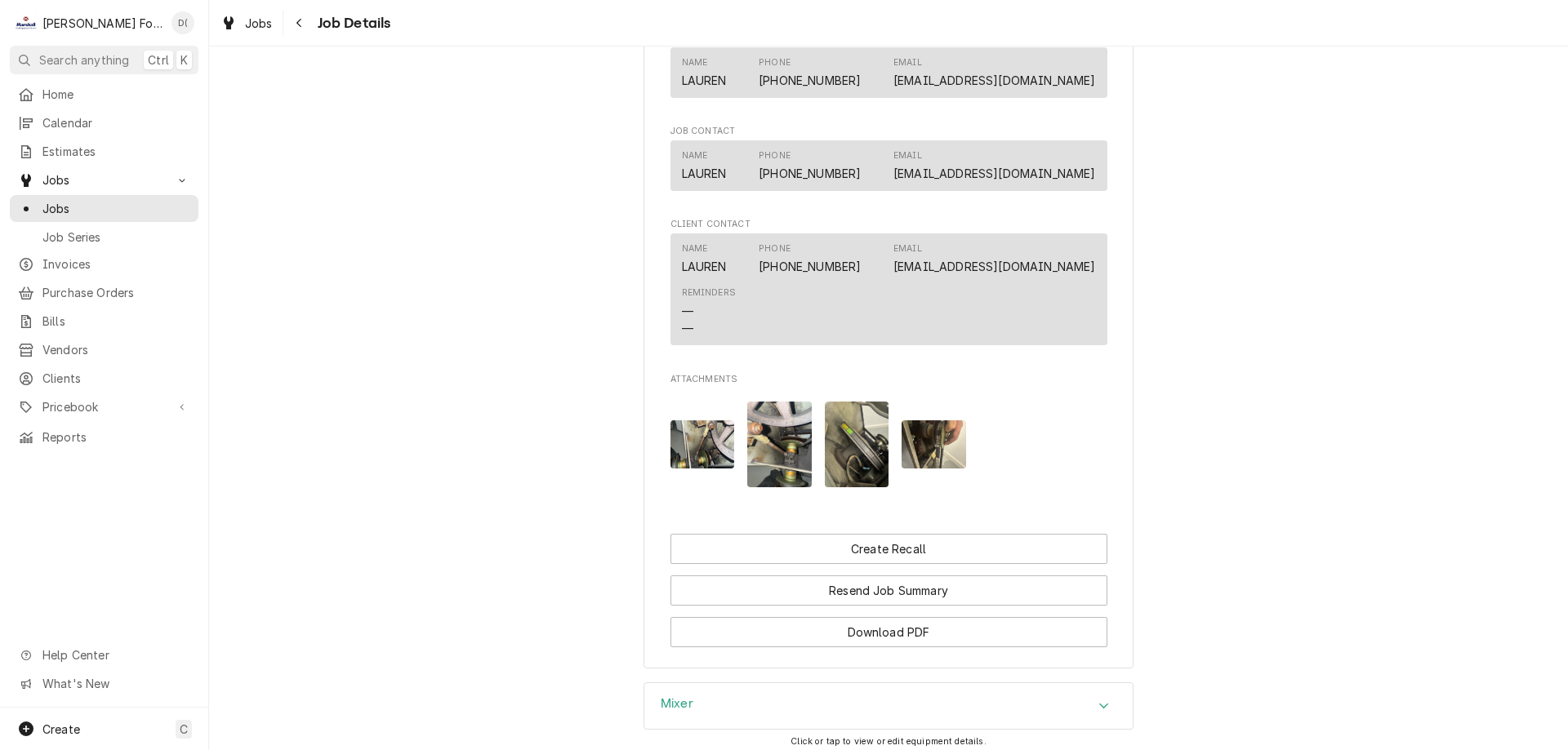
scroll to position [1302, 0]
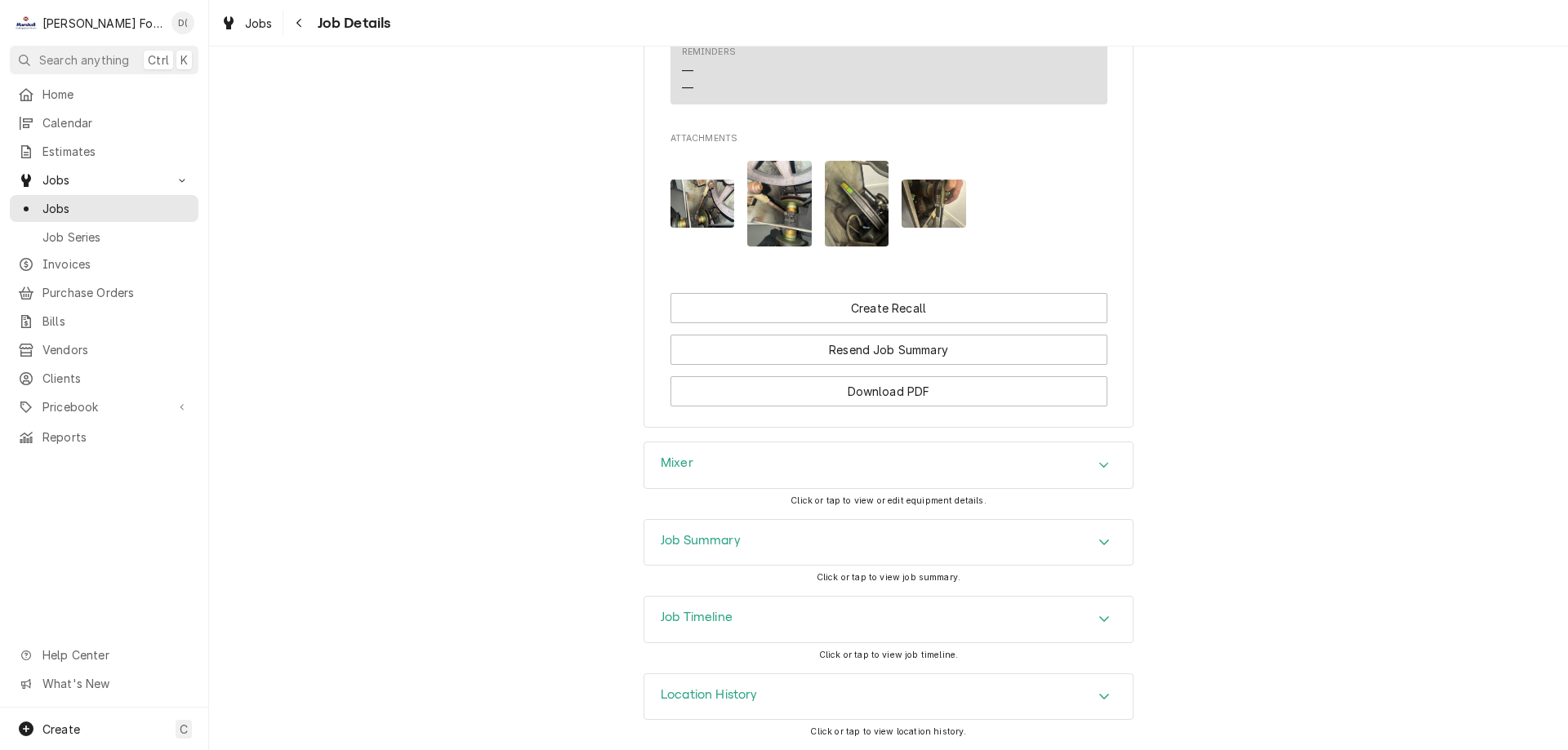
click at [729, 543] on h3 "Job Summary" at bounding box center [700, 540] width 80 height 16
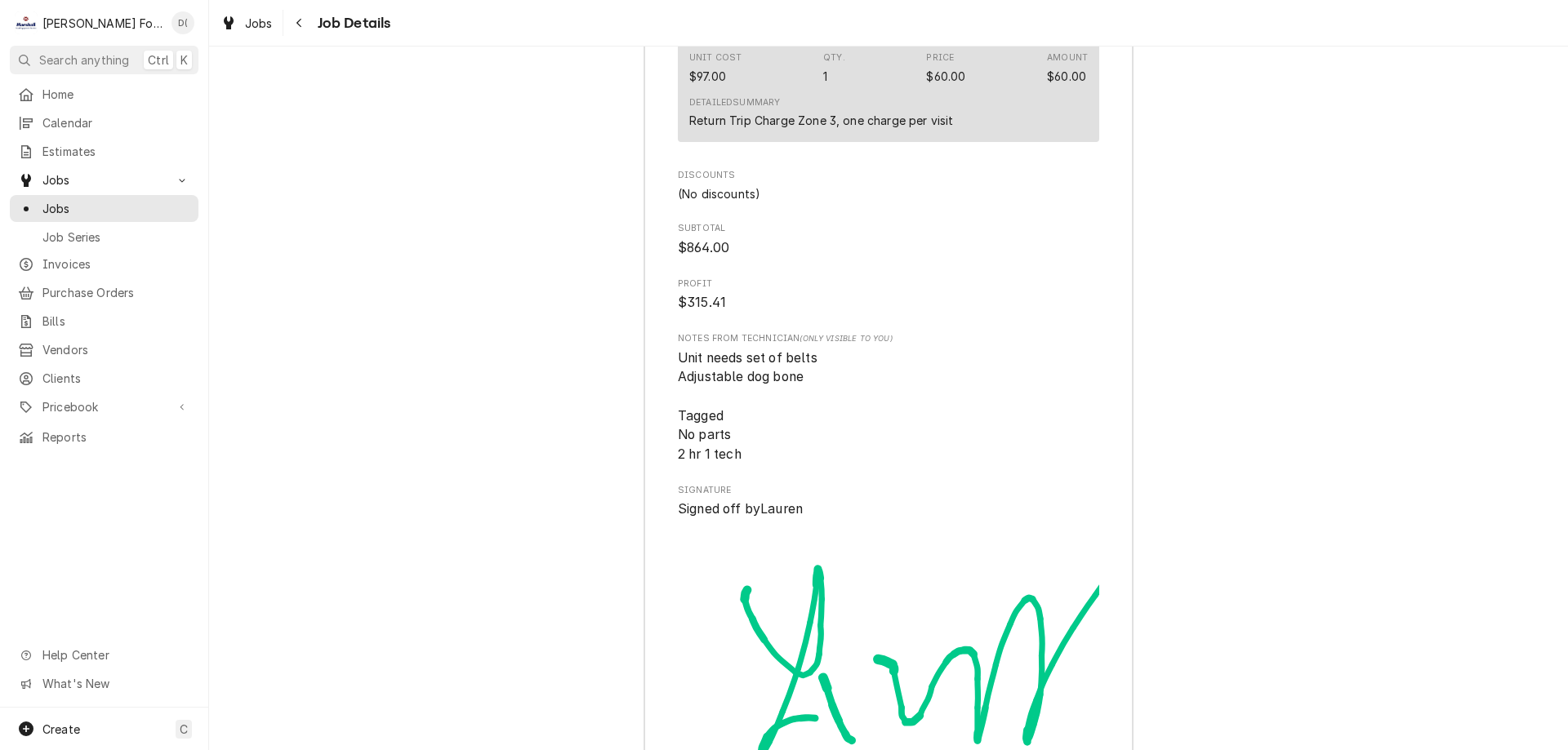
scroll to position [5085, 0]
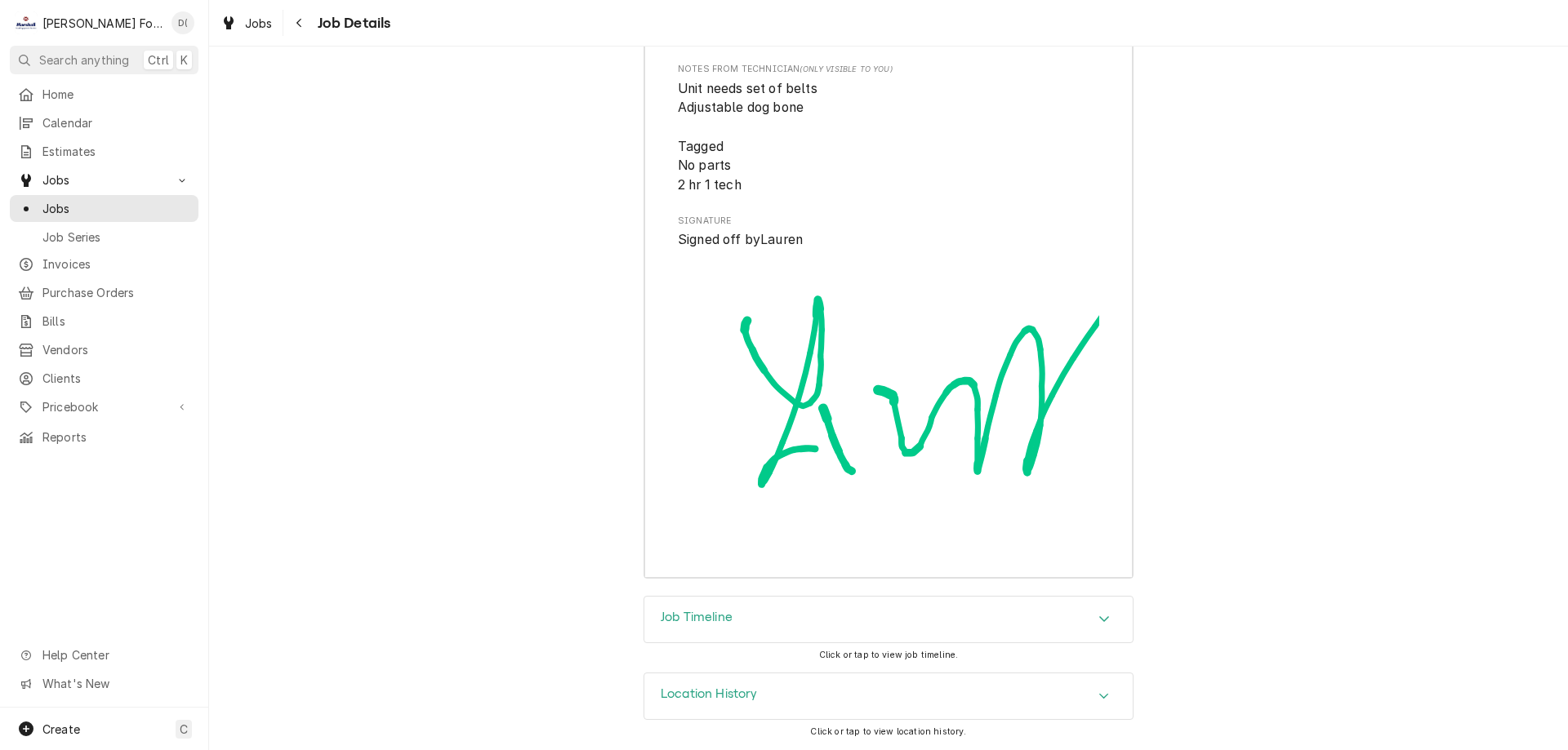
click at [830, 626] on div "Job Timeline" at bounding box center [888, 620] width 488 height 46
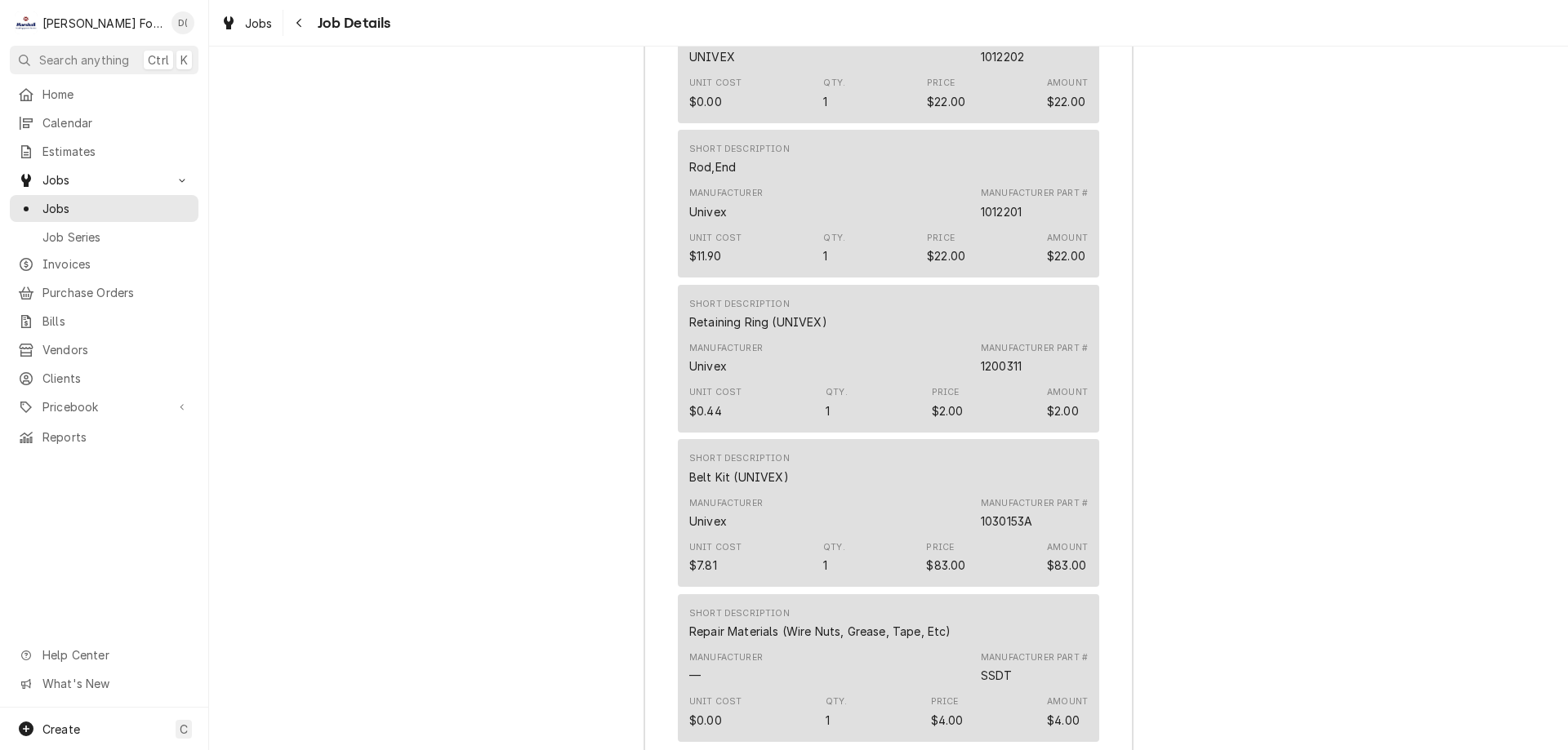
scroll to position [4125, 0]
